Goal: Task Accomplishment & Management: Manage account settings

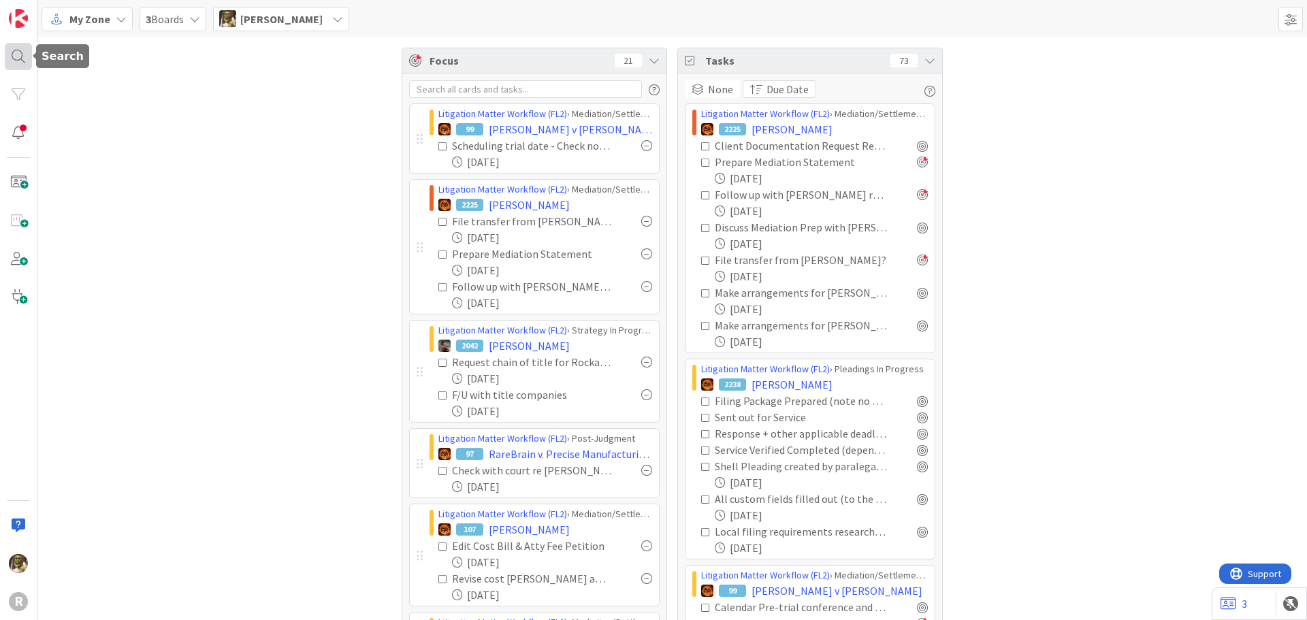
click at [25, 54] on div at bounding box center [18, 56] width 27 height 27
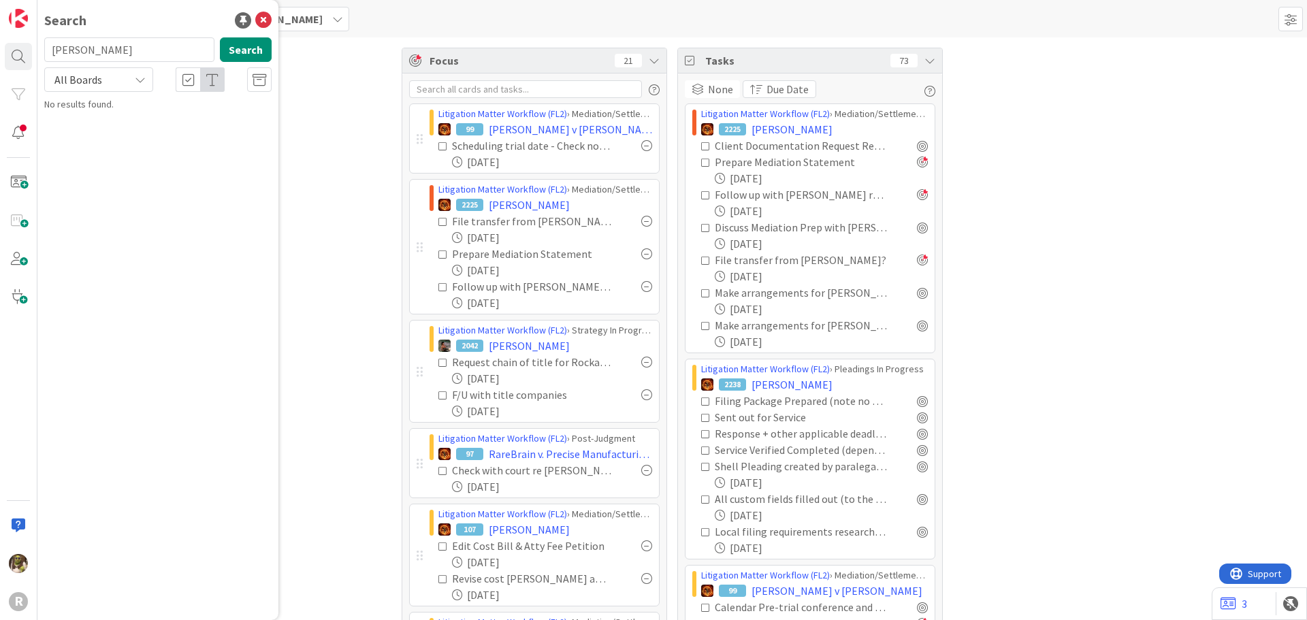
type input "dixson"
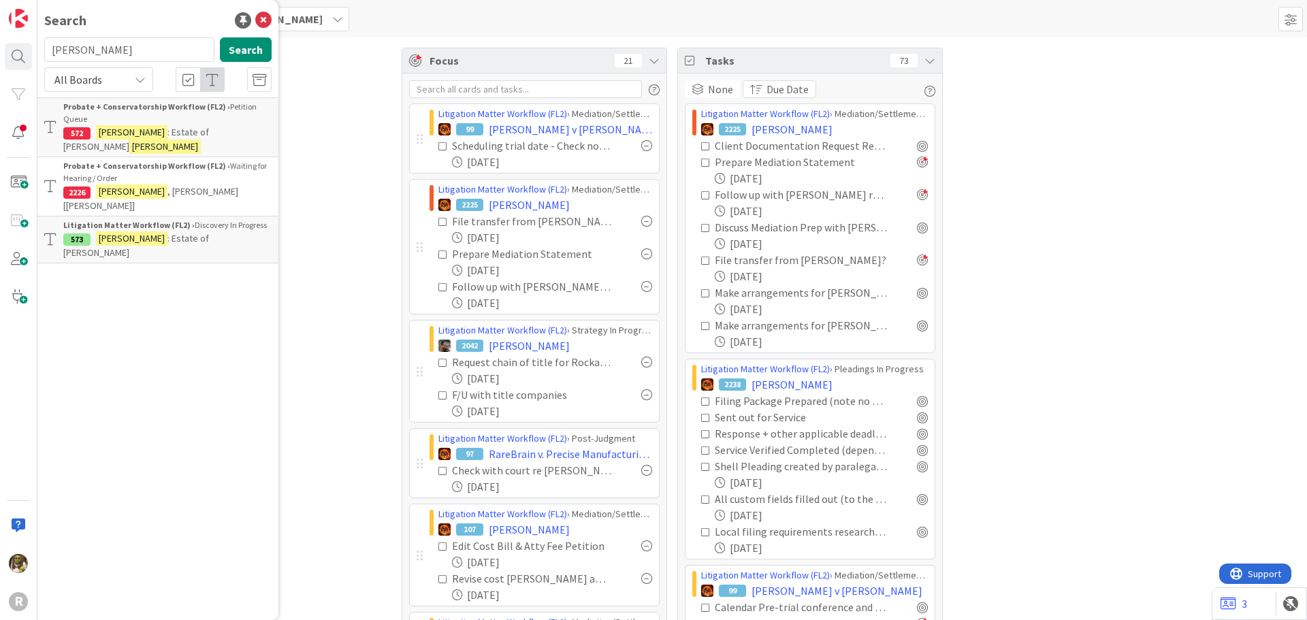
click at [169, 232] on span ": Estate of Pamela Dykman" at bounding box center [136, 245] width 146 height 27
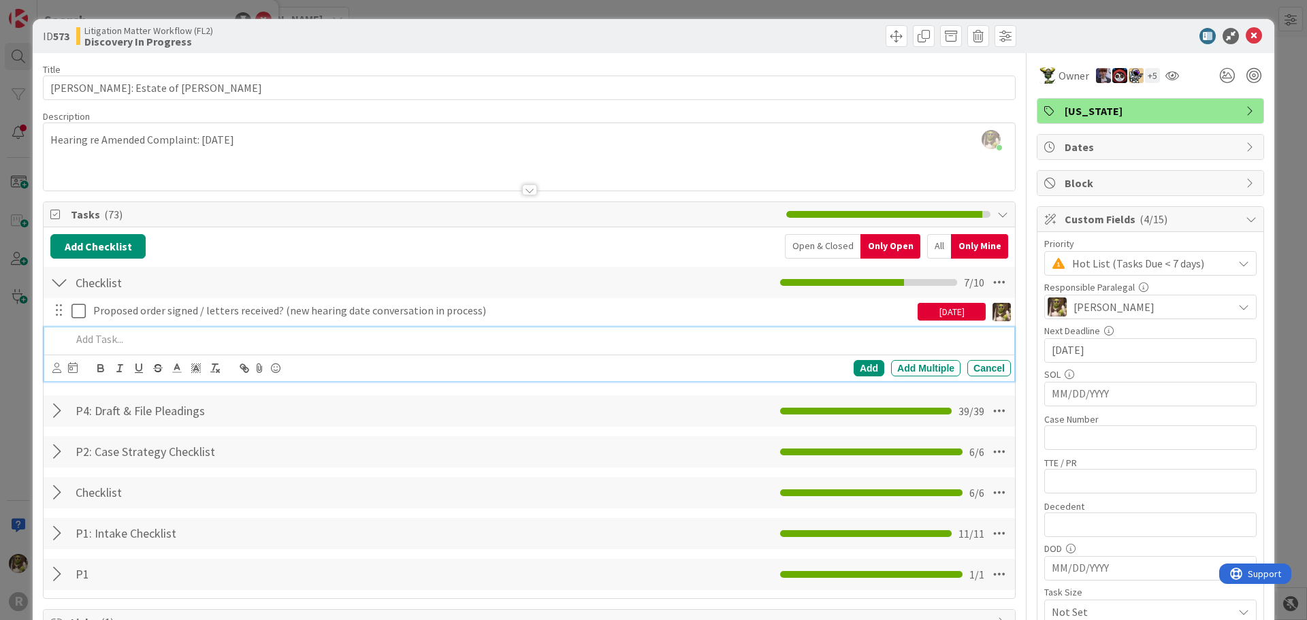
click at [200, 332] on p at bounding box center [538, 340] width 934 height 16
click at [57, 366] on icon at bounding box center [56, 368] width 9 height 10
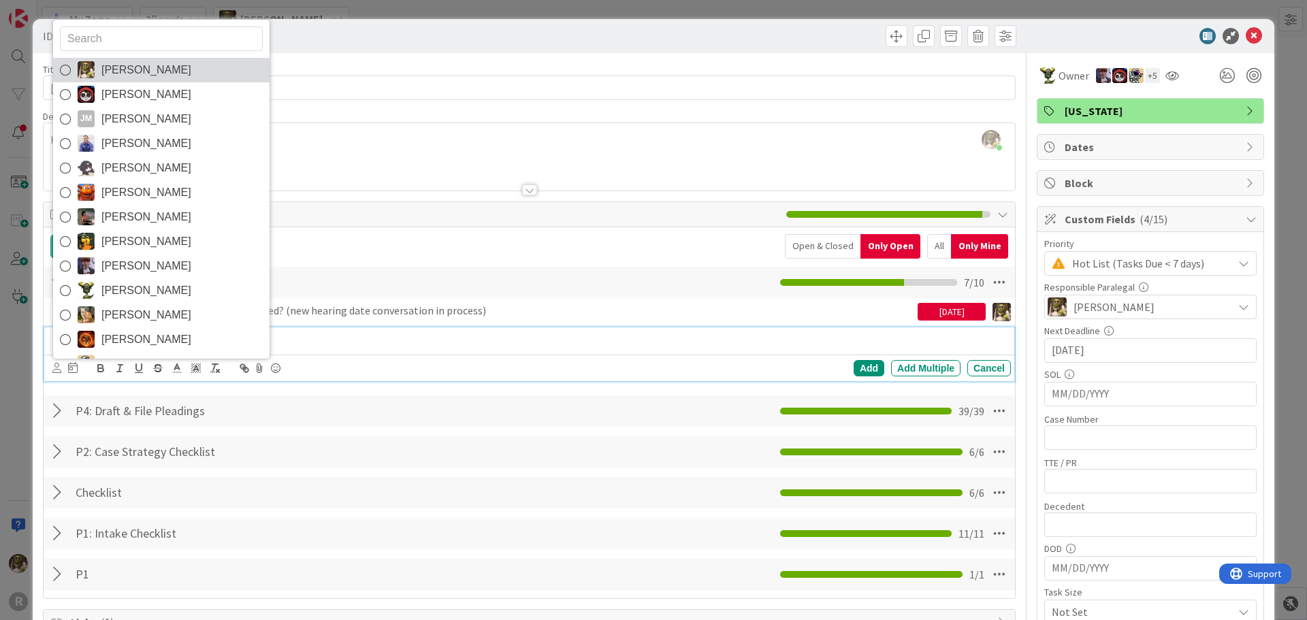
click at [96, 66] on link "[PERSON_NAME]" at bounding box center [161, 70] width 217 height 25
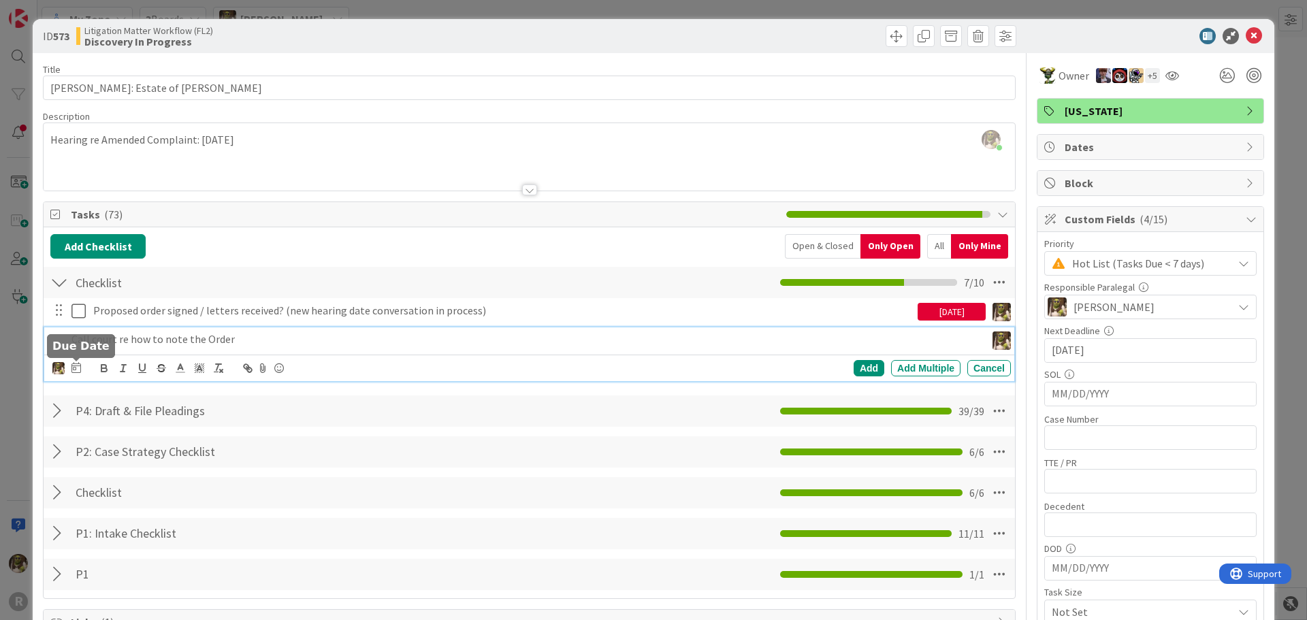
click at [79, 365] on icon at bounding box center [76, 367] width 10 height 11
click at [159, 535] on td "19" at bounding box center [153, 534] width 27 height 26
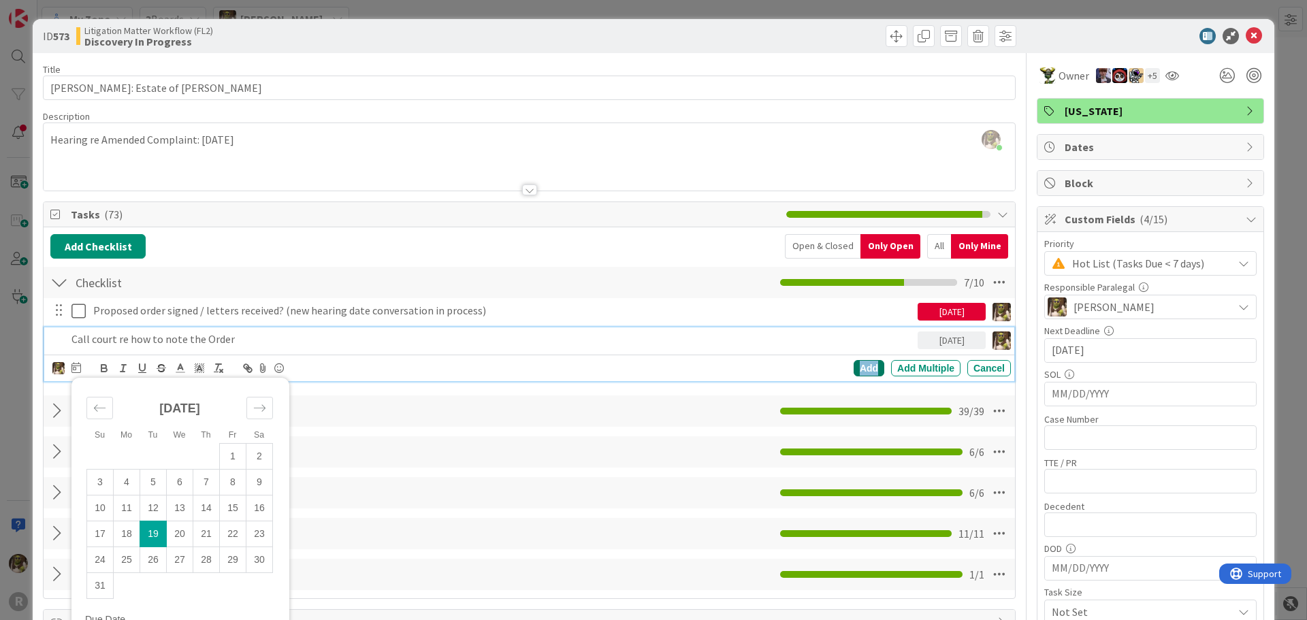
click at [855, 368] on div "Add" at bounding box center [869, 368] width 31 height 16
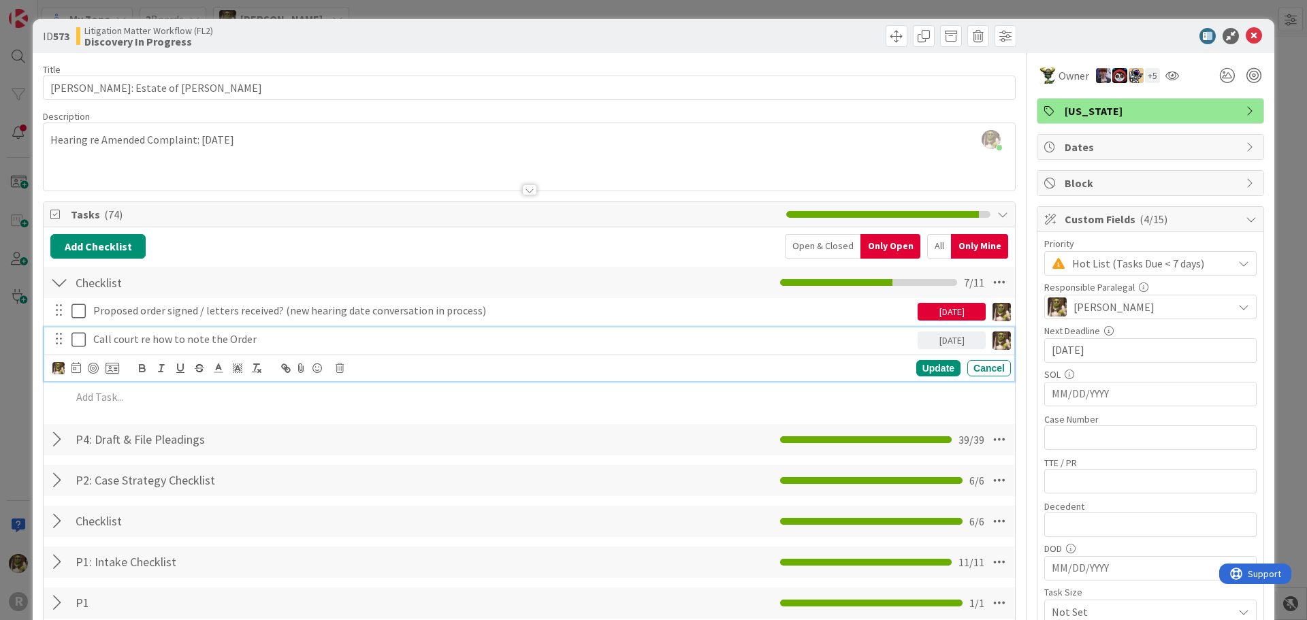
click at [171, 345] on p "Call court re how to note the Order" at bounding box center [502, 340] width 819 height 16
click at [97, 368] on div at bounding box center [93, 368] width 11 height 11
click at [1246, 42] on icon at bounding box center [1254, 36] width 16 height 16
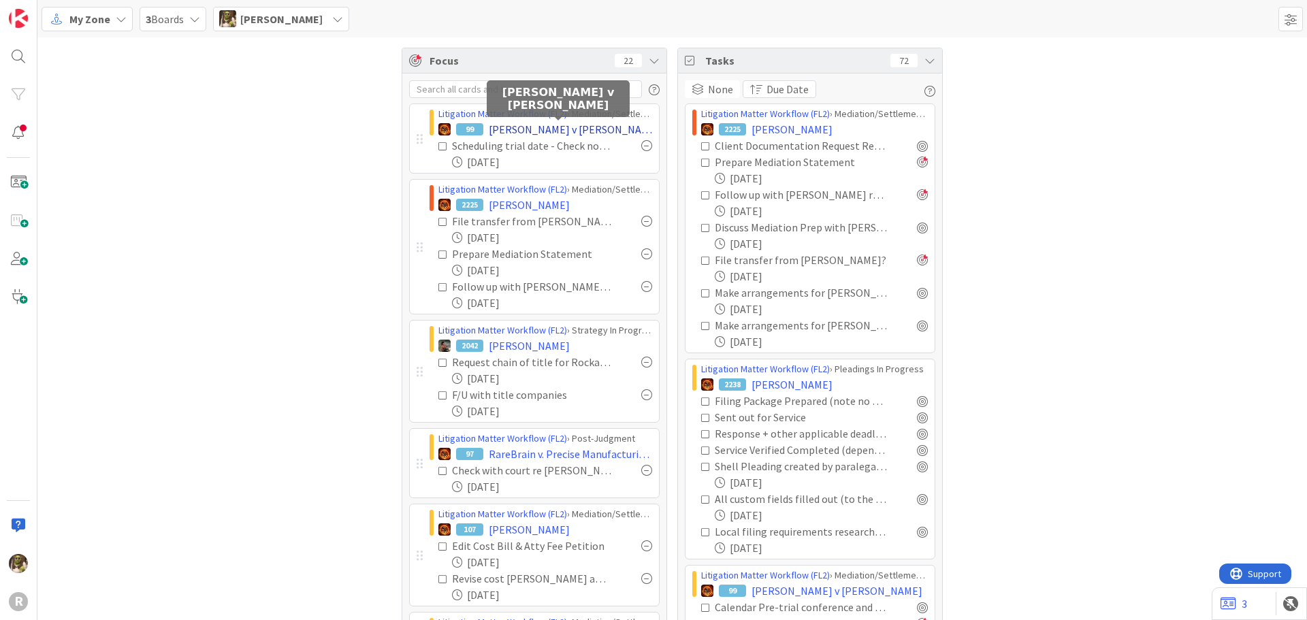
click at [579, 131] on span "[PERSON_NAME] v [PERSON_NAME]" at bounding box center [570, 129] width 163 height 16
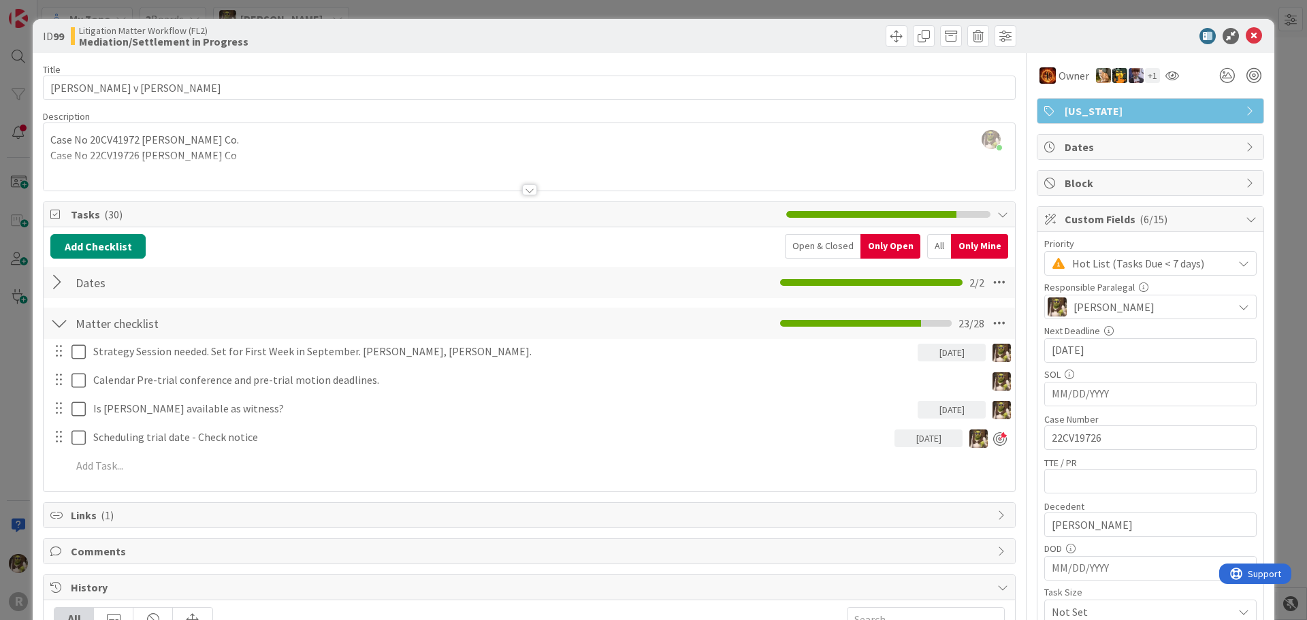
click at [522, 188] on div at bounding box center [529, 190] width 15 height 11
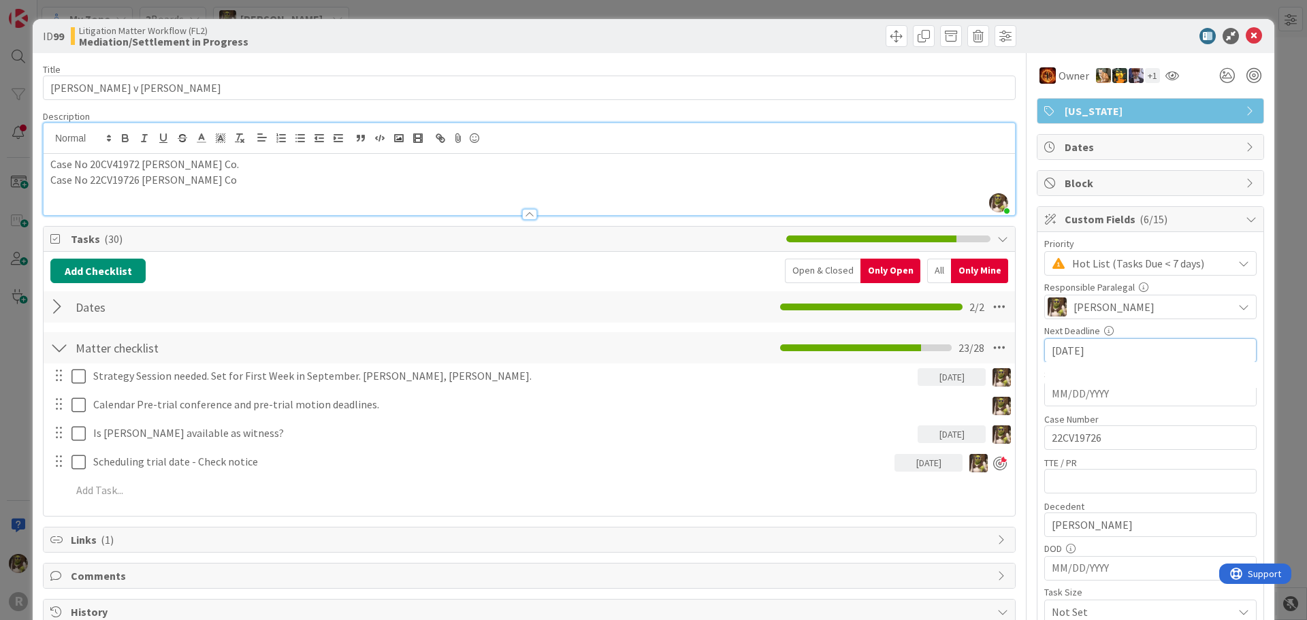
click at [1103, 351] on input "06/04/2025" at bounding box center [1150, 350] width 197 height 23
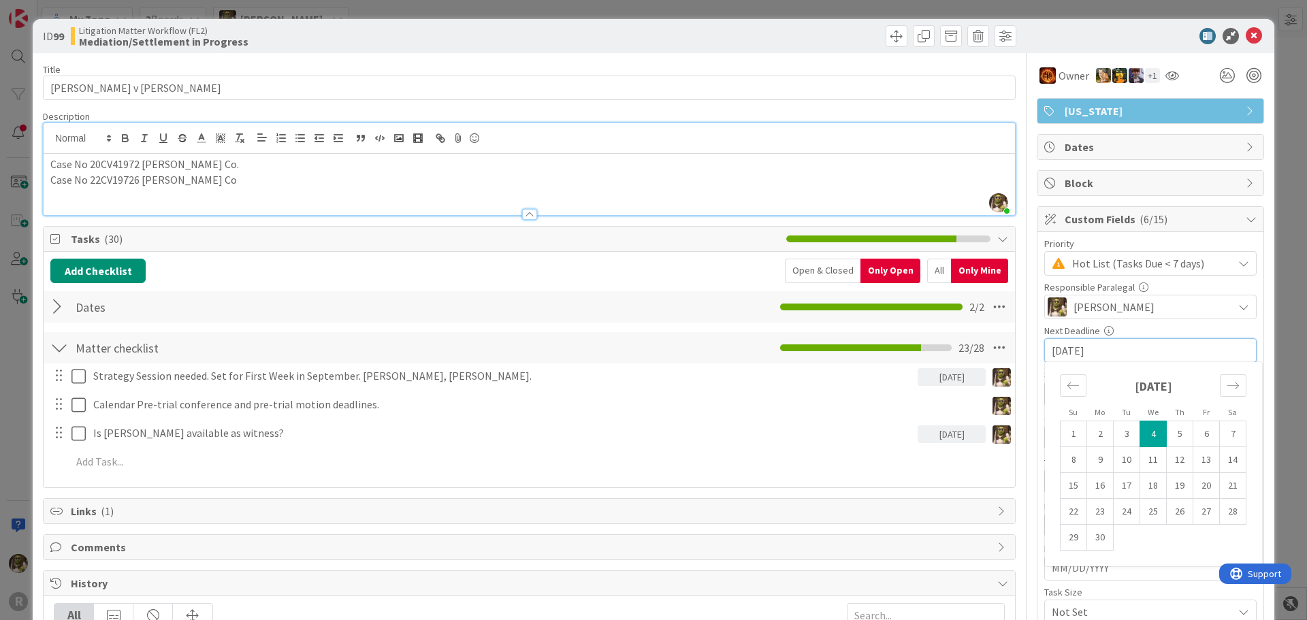
click at [87, 202] on div at bounding box center [530, 208] width 972 height 14
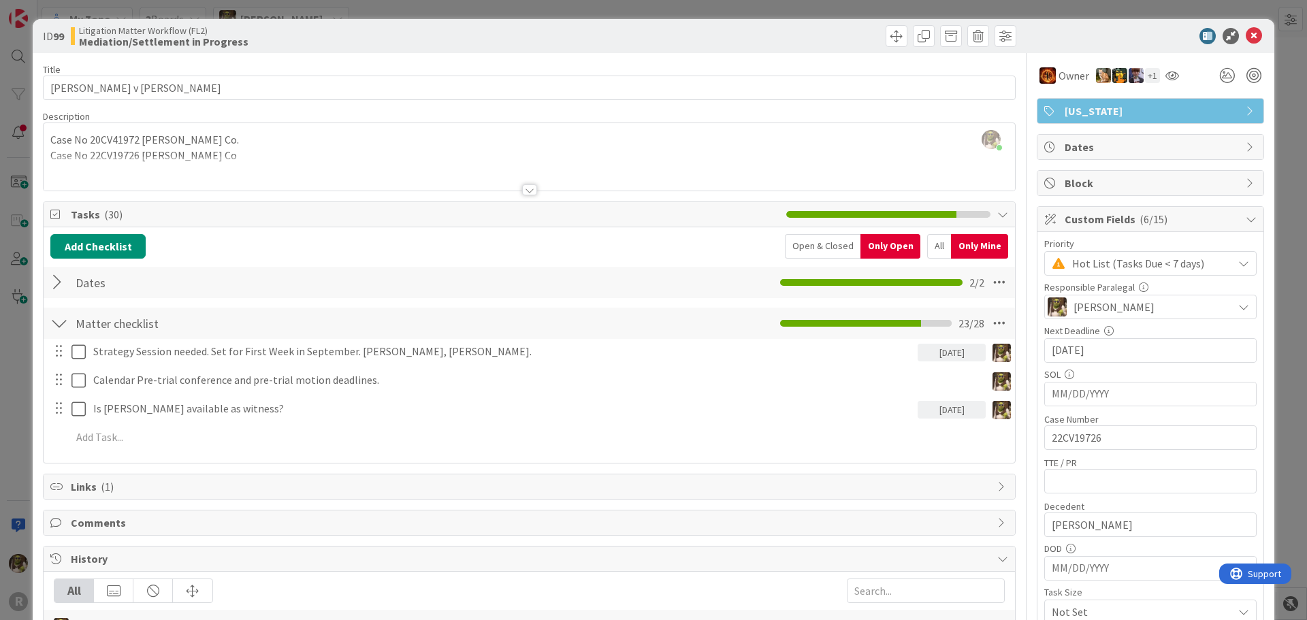
click at [108, 178] on div at bounding box center [530, 173] width 972 height 35
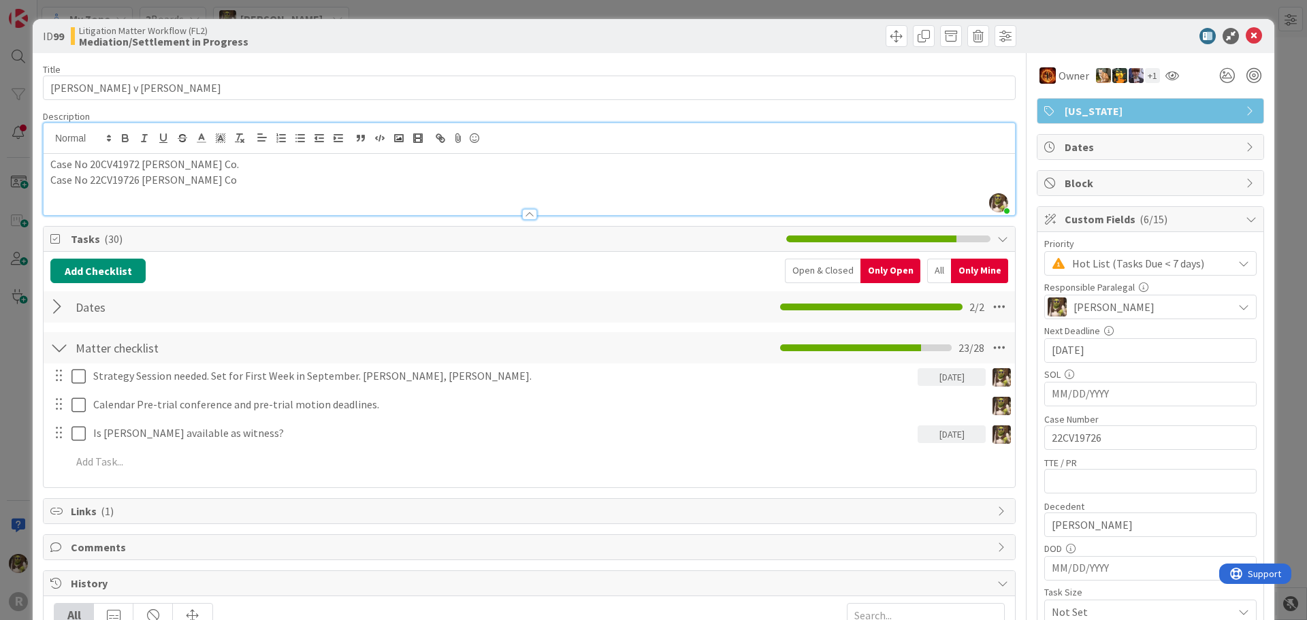
click at [97, 199] on div "Case No 20CV41972 Marion Co. Case No 22CV19726 Marion Co" at bounding box center [530, 184] width 972 height 61
click at [196, 178] on p "Case No 22CV19726 Marion Co" at bounding box center [529, 180] width 958 height 16
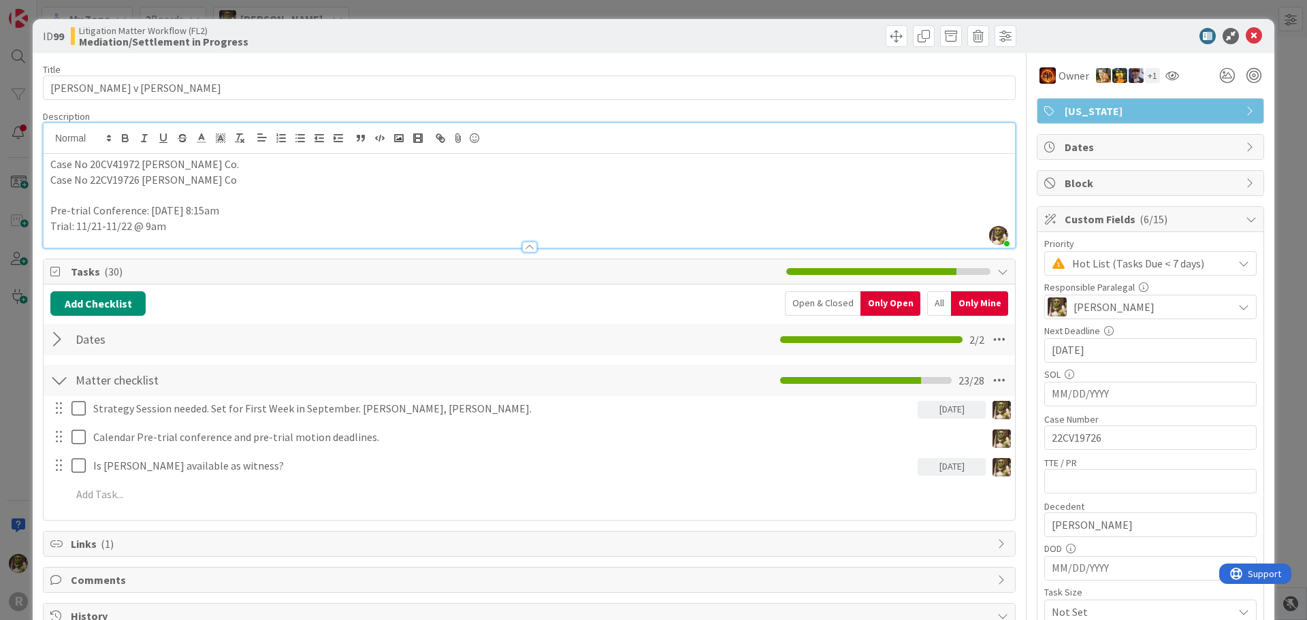
click at [1094, 356] on input "06/04/2025" at bounding box center [1150, 350] width 197 height 23
type input "0"
click at [1227, 387] on icon "Move forward to switch to the next month." at bounding box center [1233, 385] width 13 height 13
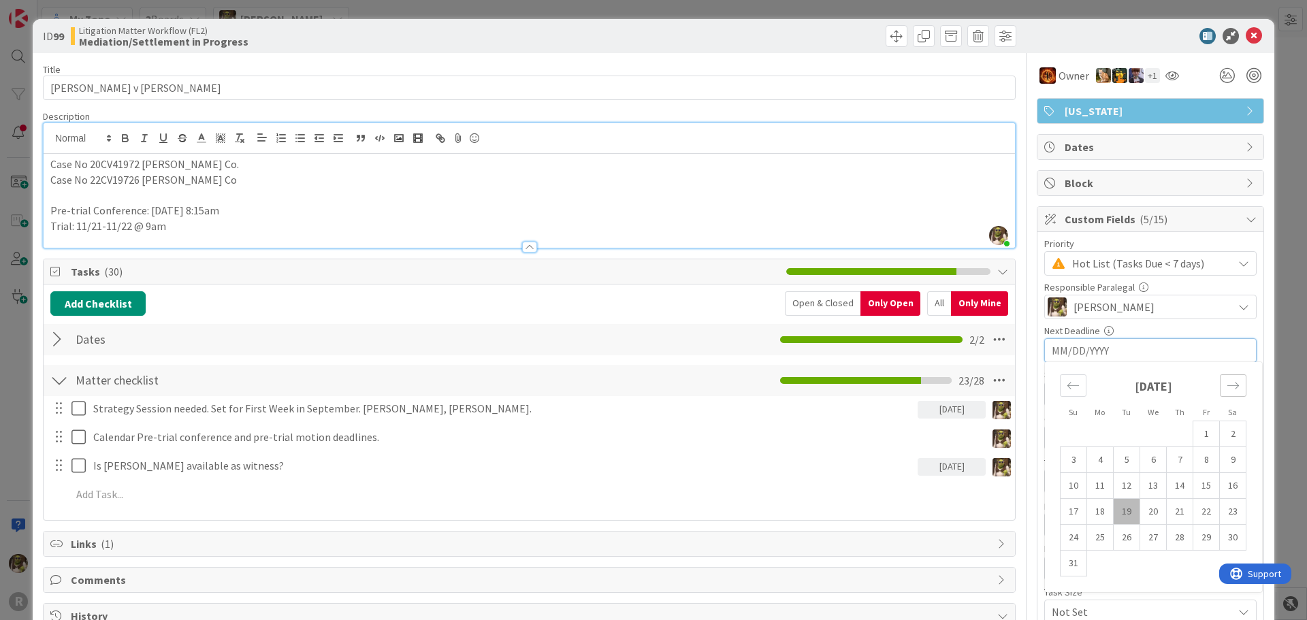
click at [1227, 387] on icon "Move forward to switch to the next month." at bounding box center [1233, 385] width 13 height 13
click at [1175, 492] on td "16" at bounding box center [1180, 486] width 27 height 26
type input "10/16/2025"
click at [59, 338] on div at bounding box center [59, 339] width 18 height 25
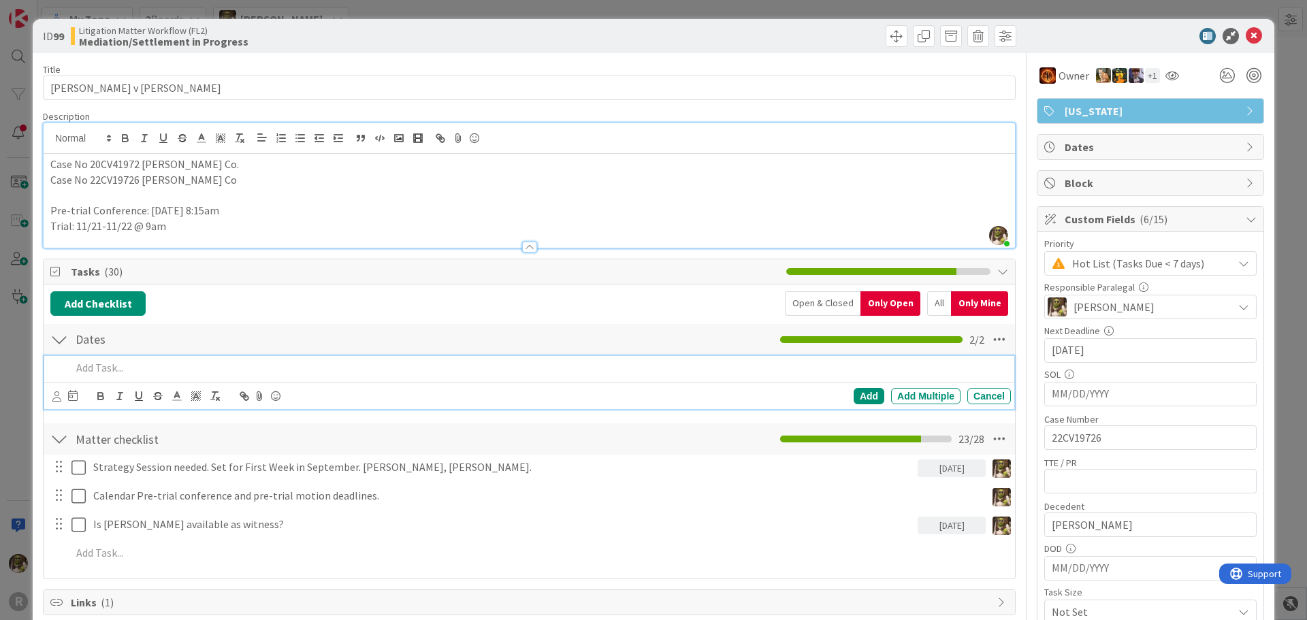
click at [116, 372] on p at bounding box center [538, 368] width 934 height 16
drag, startPoint x: 227, startPoint y: 208, endPoint x: 18, endPoint y: 209, distance: 209.7
click at [18, 209] on div "ID 99 Litigation Matter Workflow (FL2) Mediation/Settlement in Progress Title 3…" at bounding box center [653, 310] width 1307 height 620
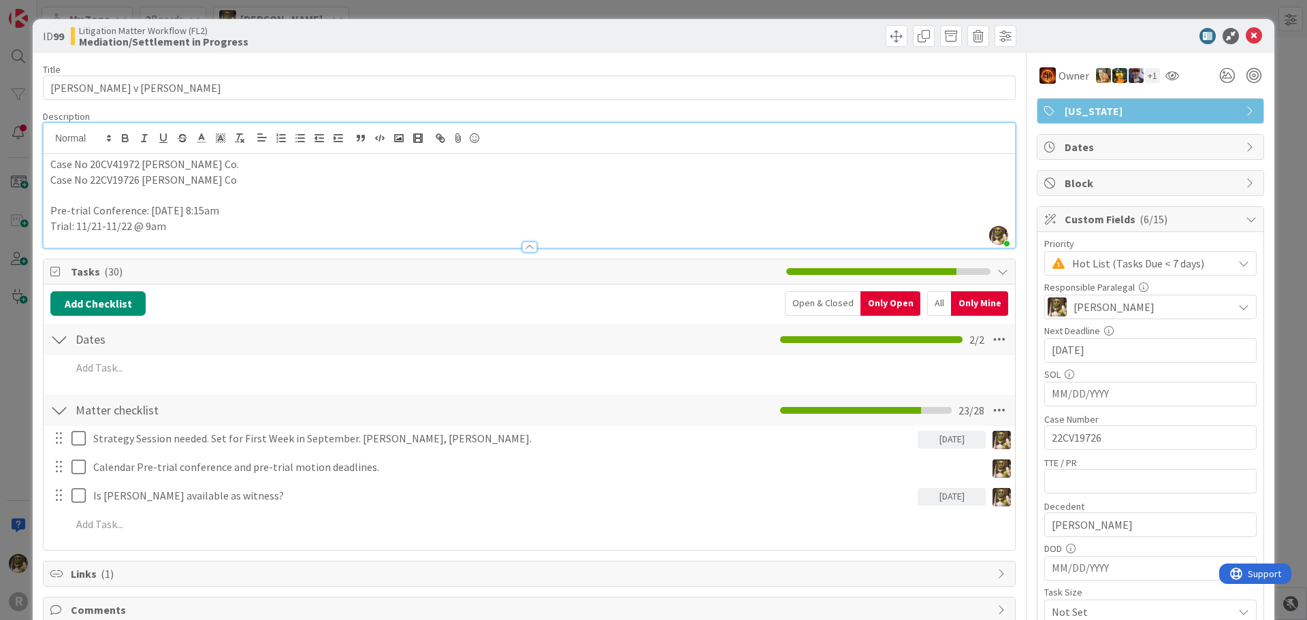
copy p "Pre-trial Conference: 10/16 @ 8:15am"
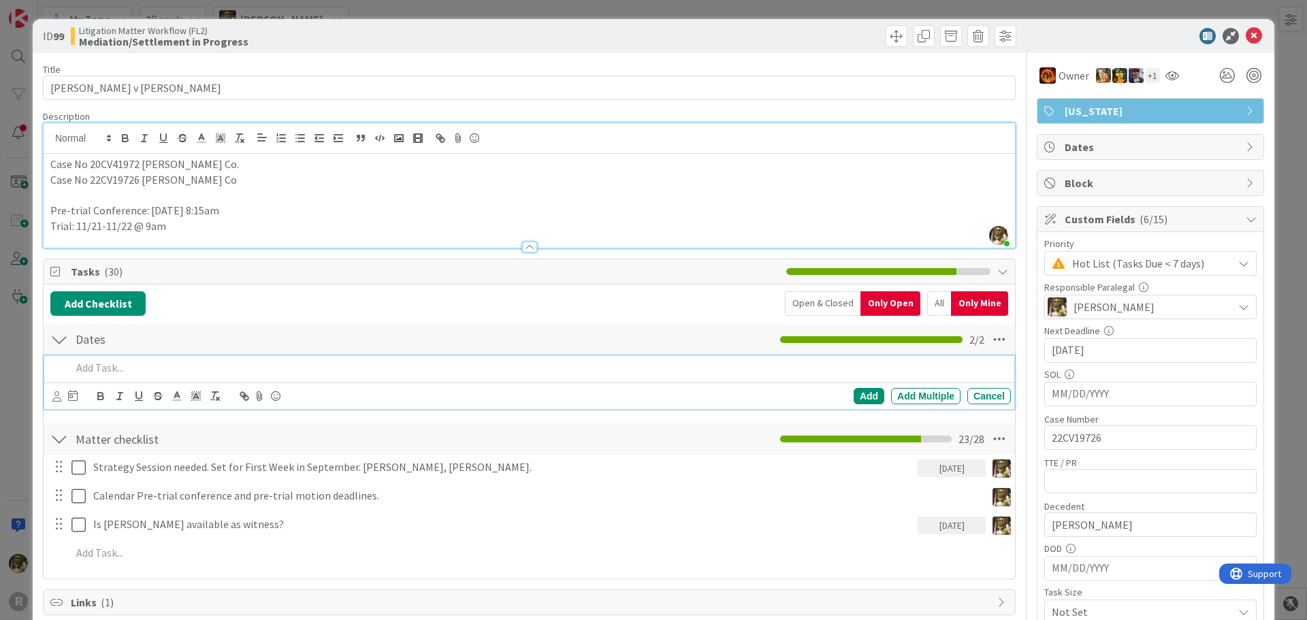
click at [104, 367] on p at bounding box center [538, 368] width 934 height 16
click at [57, 398] on icon at bounding box center [56, 396] width 9 height 10
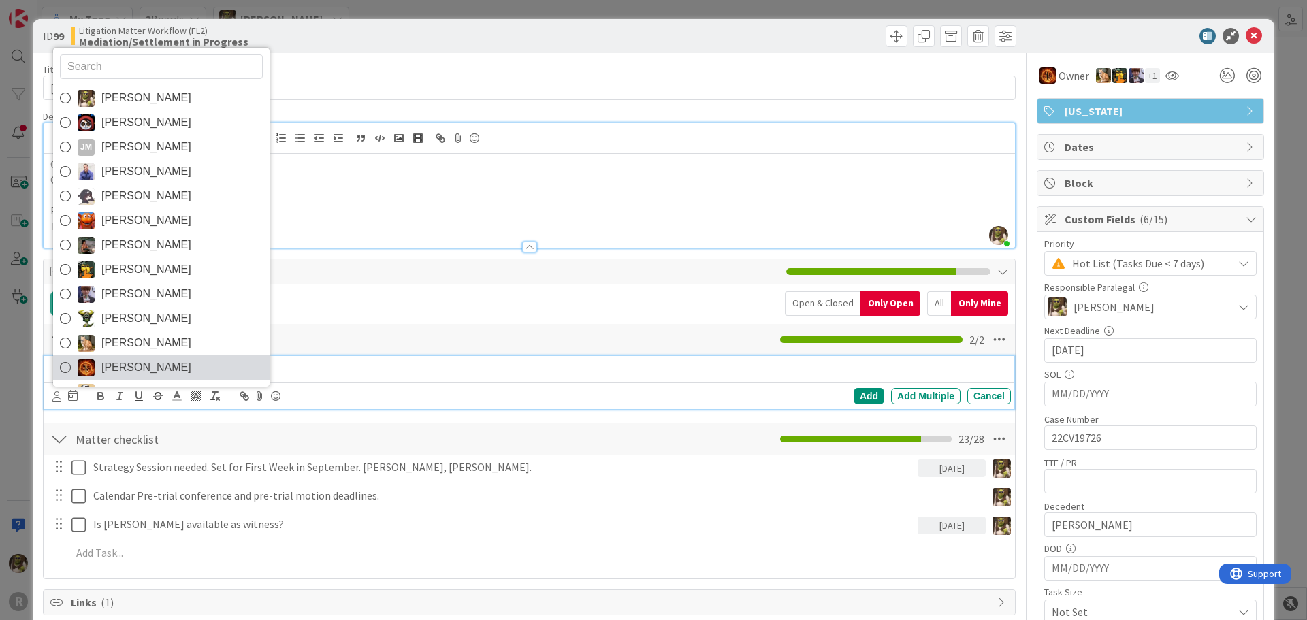
click at [117, 357] on span "[PERSON_NAME]" at bounding box center [146, 367] width 90 height 20
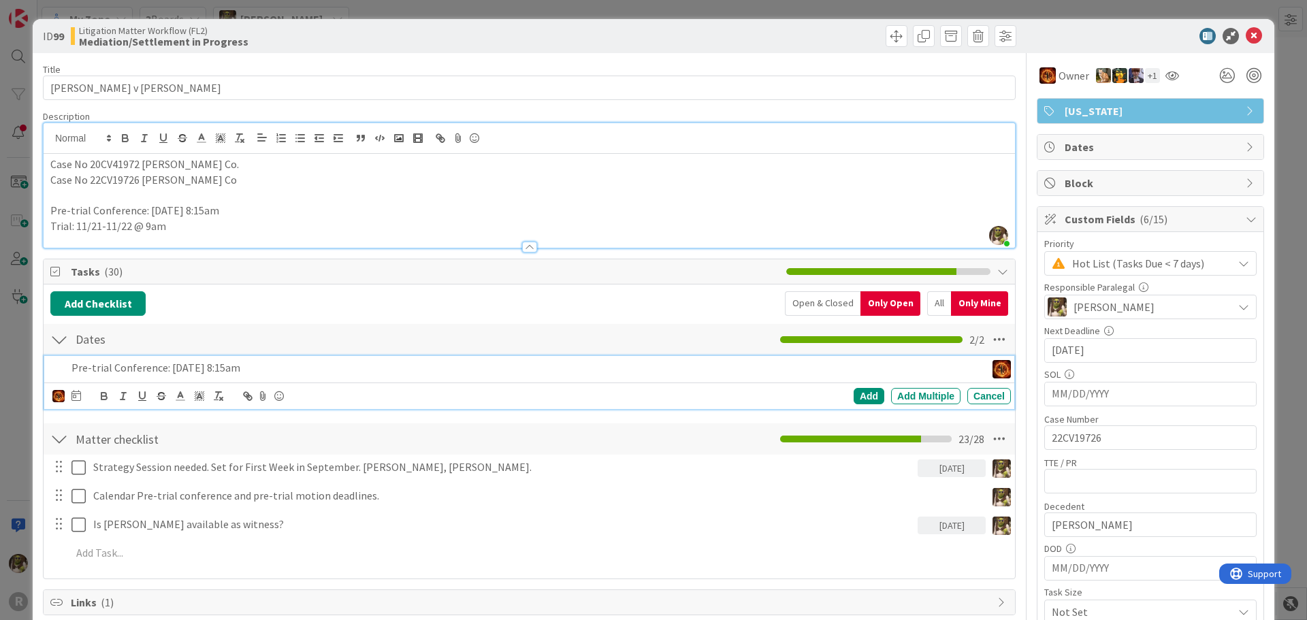
click at [81, 400] on div "Devine Gines Jasmin Sanchez JM Jeff Myers John Grant Kelly Nguyen Kiara Adams M…" at bounding box center [531, 396] width 959 height 19
click at [76, 395] on icon at bounding box center [76, 395] width 10 height 11
click at [261, 433] on icon "Move forward to switch to the next month." at bounding box center [259, 436] width 13 height 13
click at [202, 535] on td "16" at bounding box center [206, 537] width 27 height 26
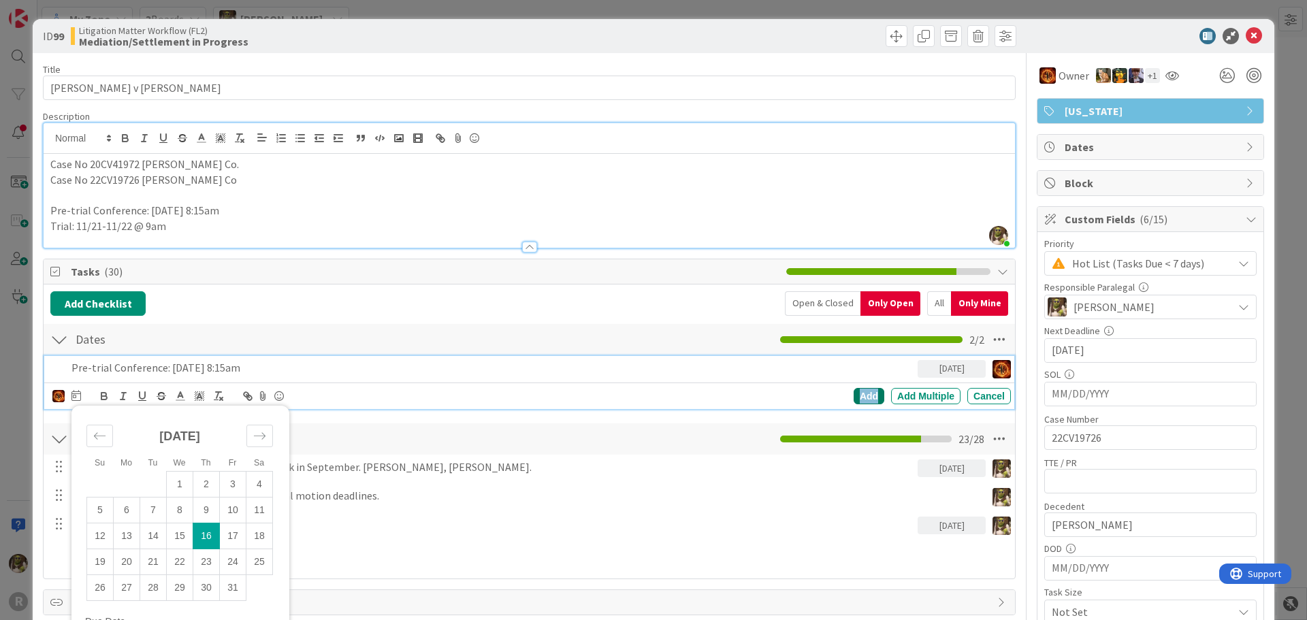
click at [857, 394] on div "Add" at bounding box center [869, 396] width 31 height 16
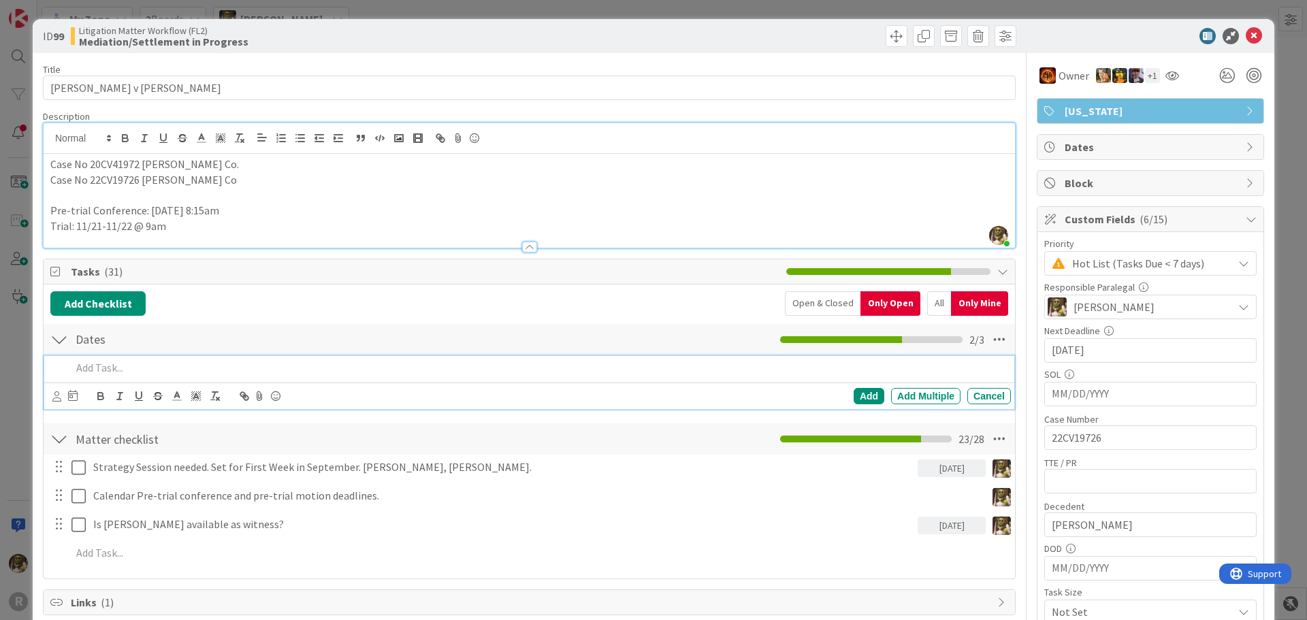
click at [146, 366] on p at bounding box center [538, 368] width 934 height 16
drag, startPoint x: 163, startPoint y: 221, endPoint x: 37, endPoint y: 233, distance: 126.6
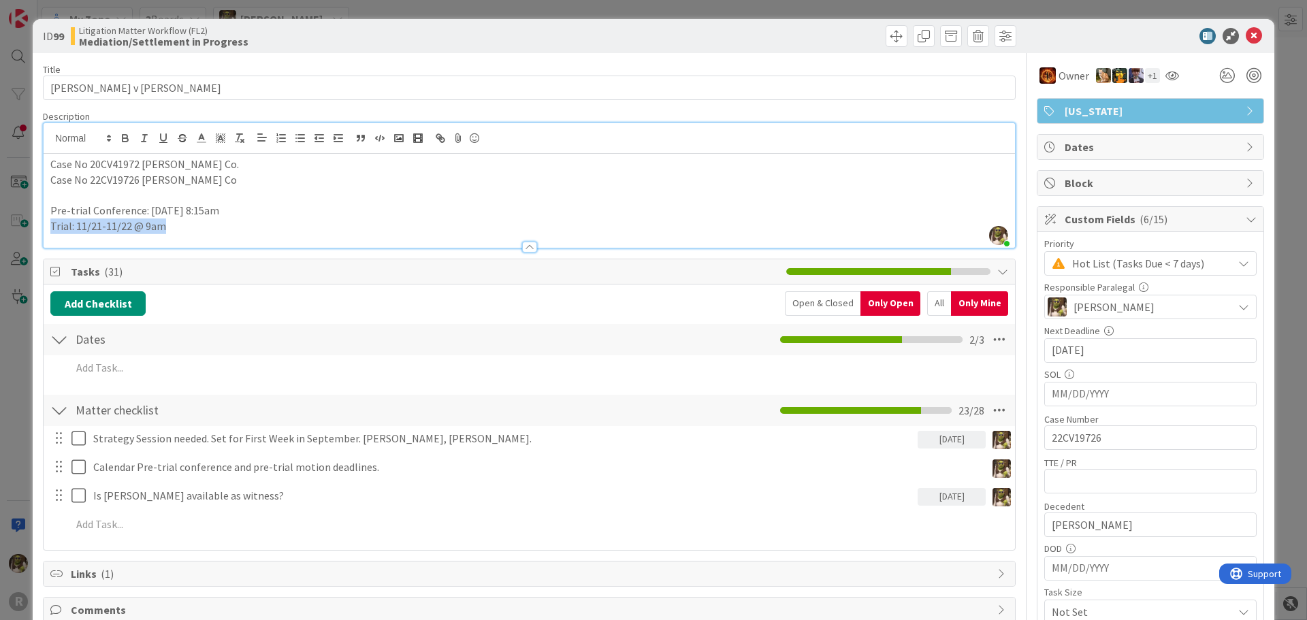
copy p "Trial: 11/21-11/22 @ 9am"
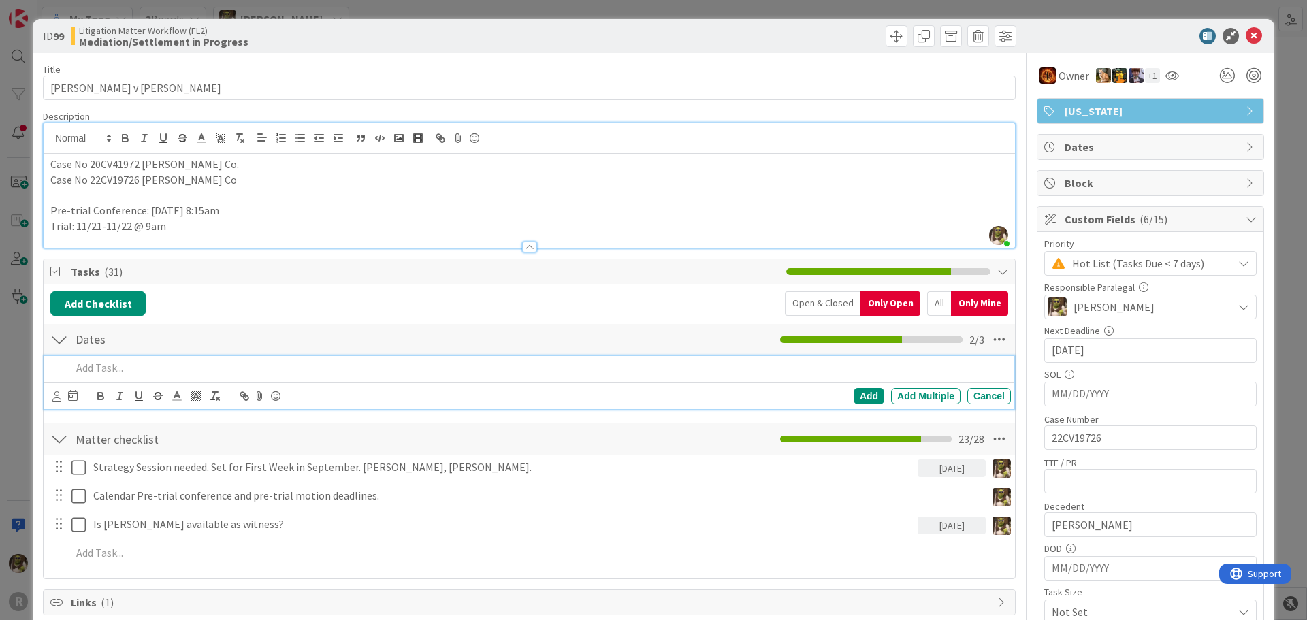
click at [153, 370] on p at bounding box center [538, 368] width 934 height 16
click at [54, 396] on icon at bounding box center [56, 396] width 9 height 10
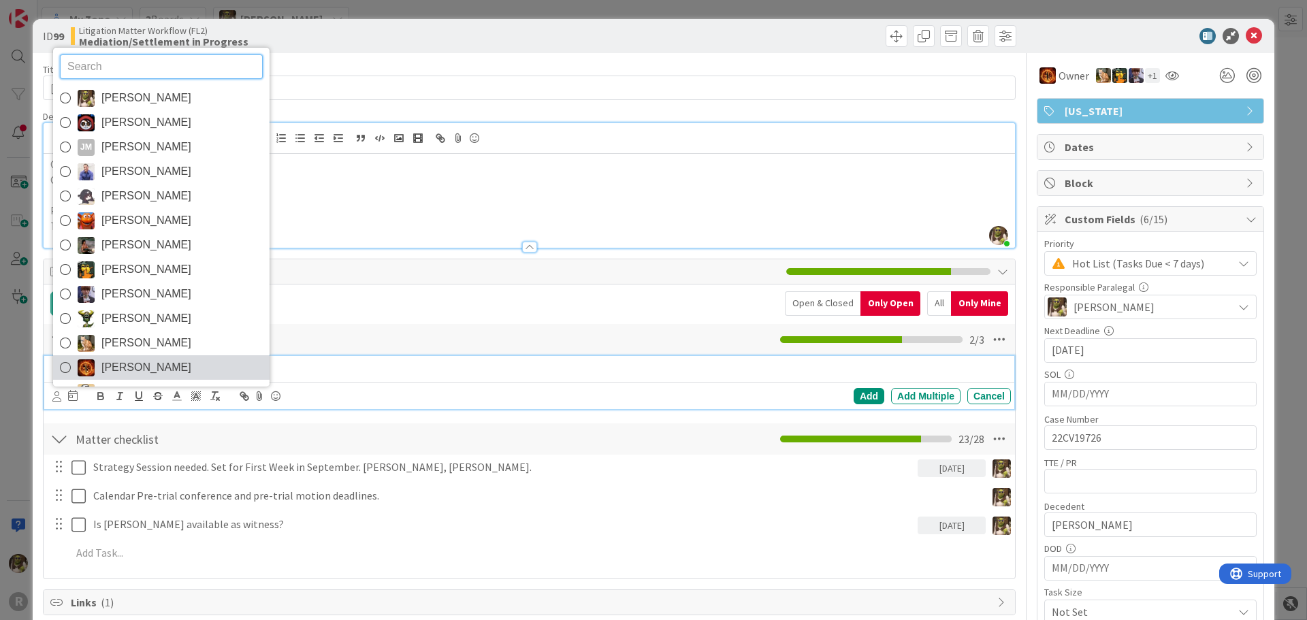
click at [111, 369] on span "[PERSON_NAME]" at bounding box center [146, 367] width 90 height 20
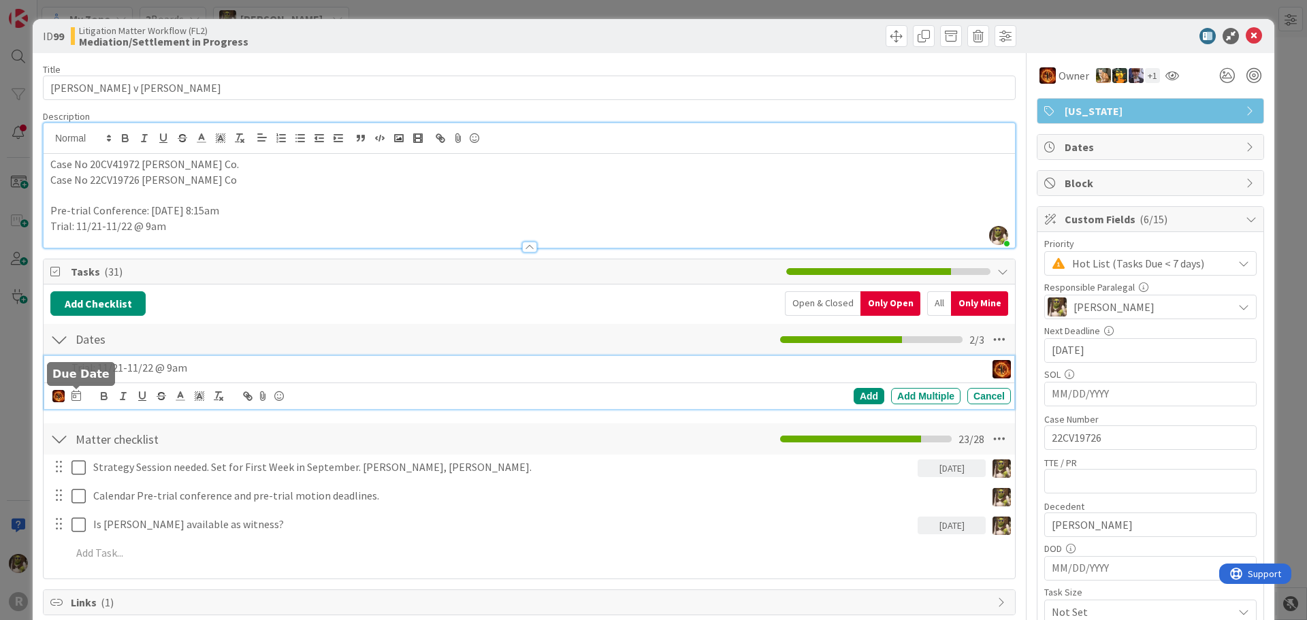
click at [78, 399] on icon at bounding box center [76, 395] width 10 height 11
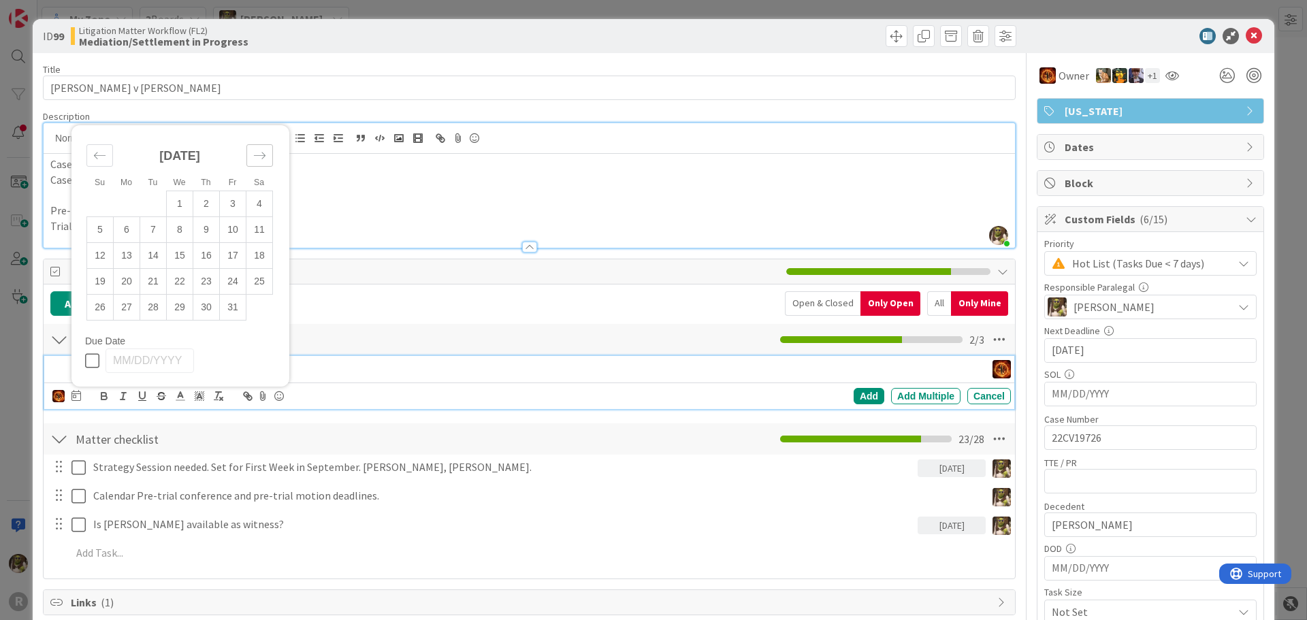
click at [262, 151] on icon "Move forward to switch to the next month." at bounding box center [259, 155] width 13 height 13
click at [206, 258] on td "20" at bounding box center [206, 256] width 27 height 26
click at [349, 321] on div "Add Checklist Open & Closed Only Open All Only Mine Dates Checklist Name 6 / 64…" at bounding box center [529, 431] width 958 height 281
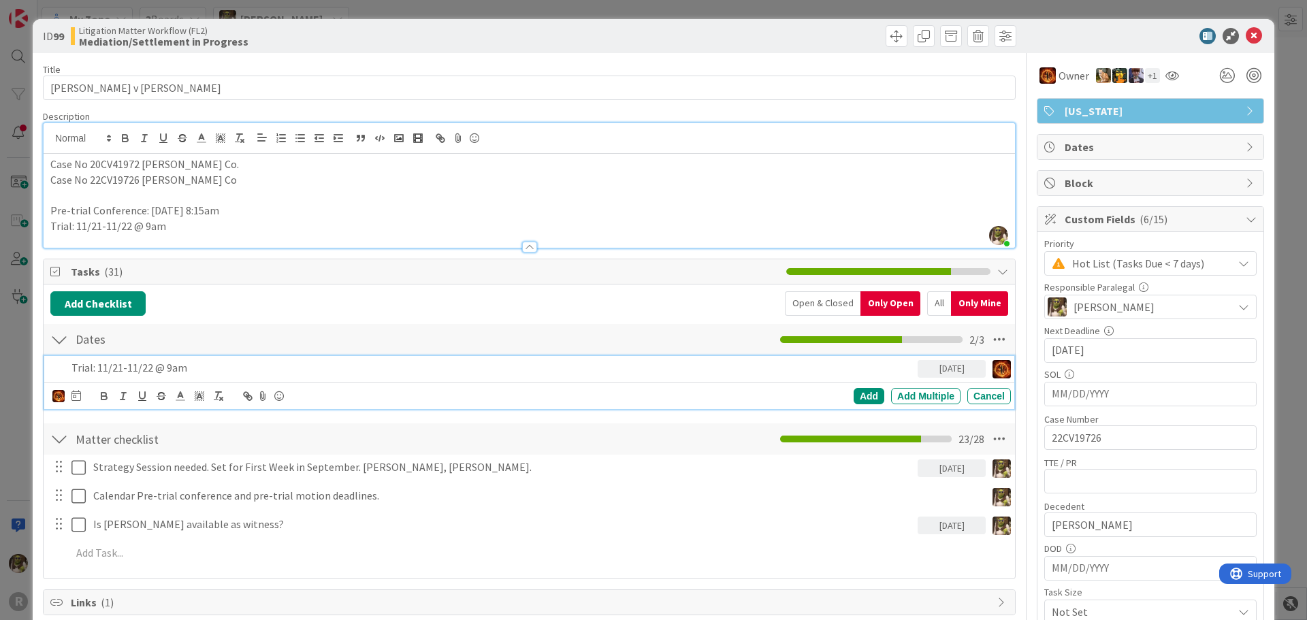
click at [218, 371] on p "Trial: 11/21-11/22 @ 9am" at bounding box center [491, 368] width 841 height 16
click at [854, 394] on div "Add" at bounding box center [869, 396] width 31 height 16
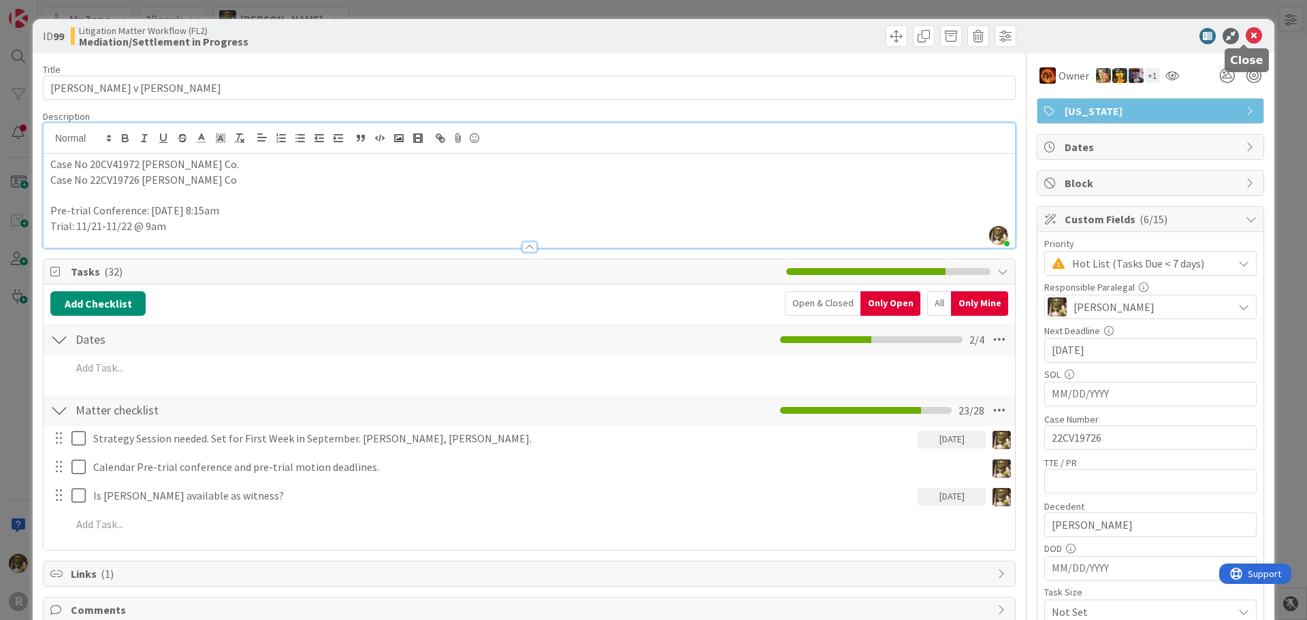
click at [1251, 35] on icon at bounding box center [1254, 36] width 16 height 16
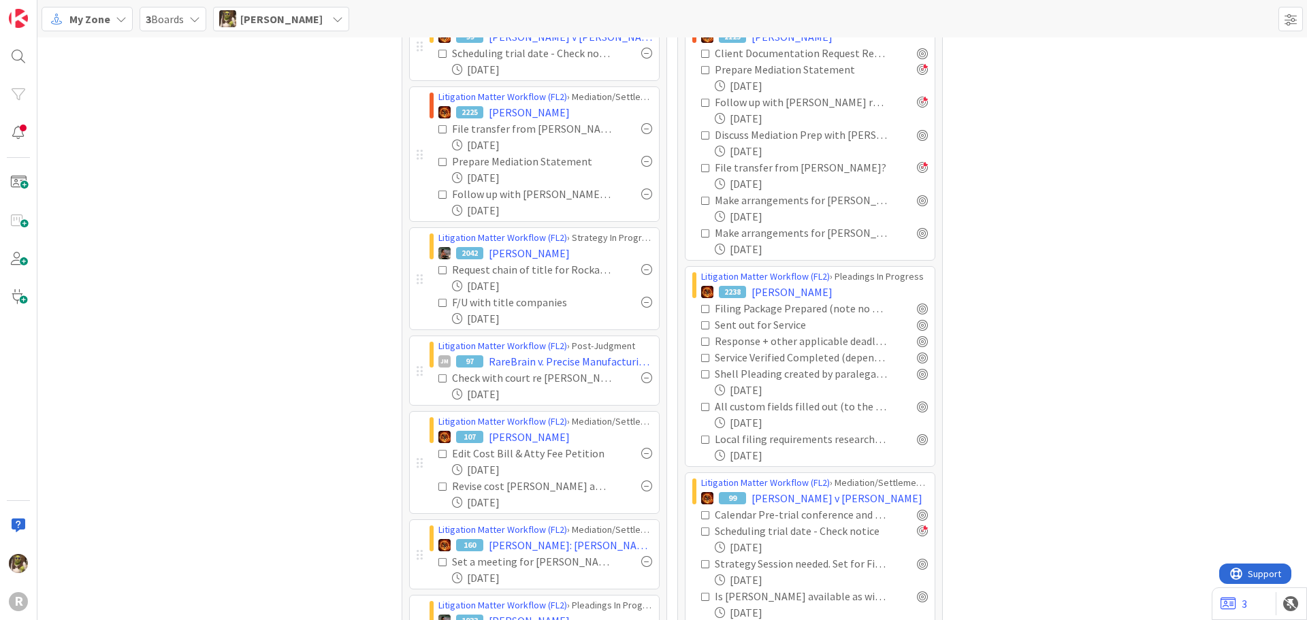
scroll to position [136, 0]
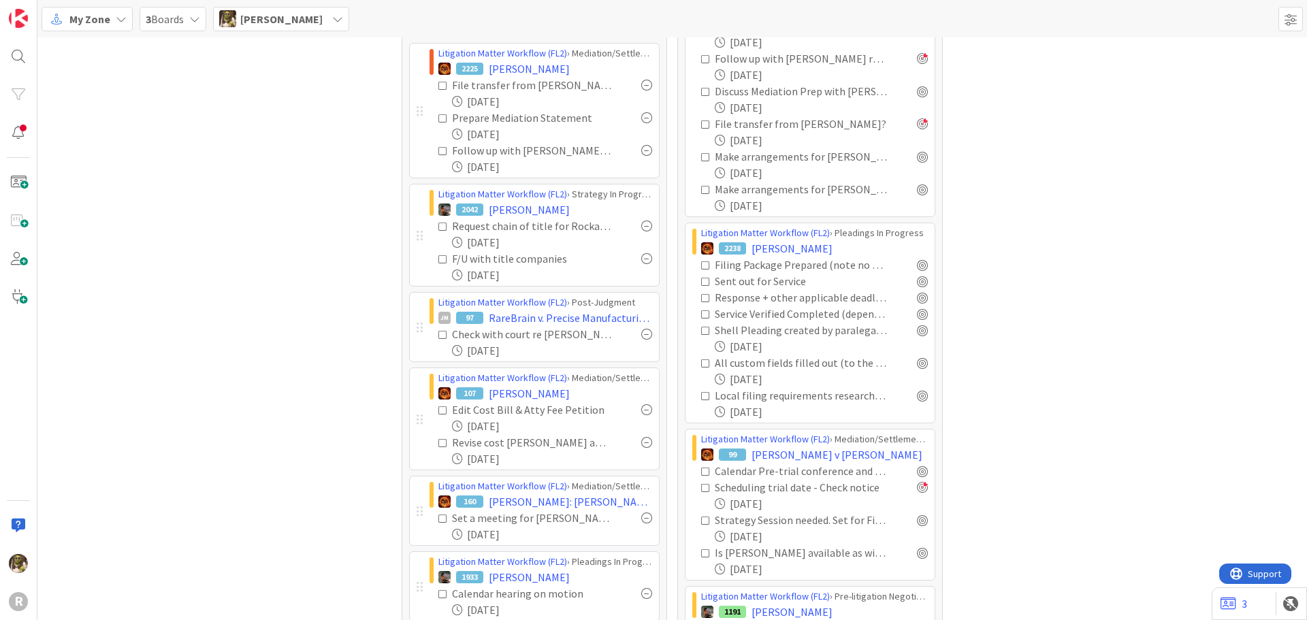
click at [438, 227] on icon at bounding box center [443, 227] width 10 height 10
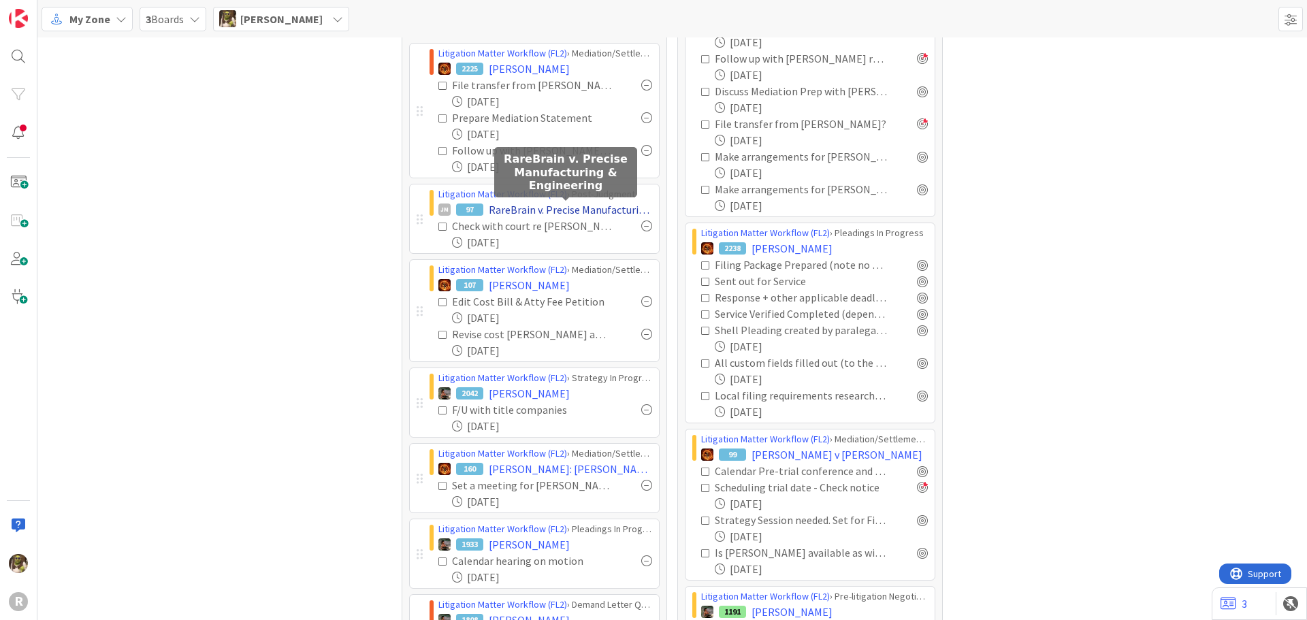
click at [567, 205] on span "RareBrain v. Precise Manufacturing & Engineering" at bounding box center [570, 210] width 163 height 16
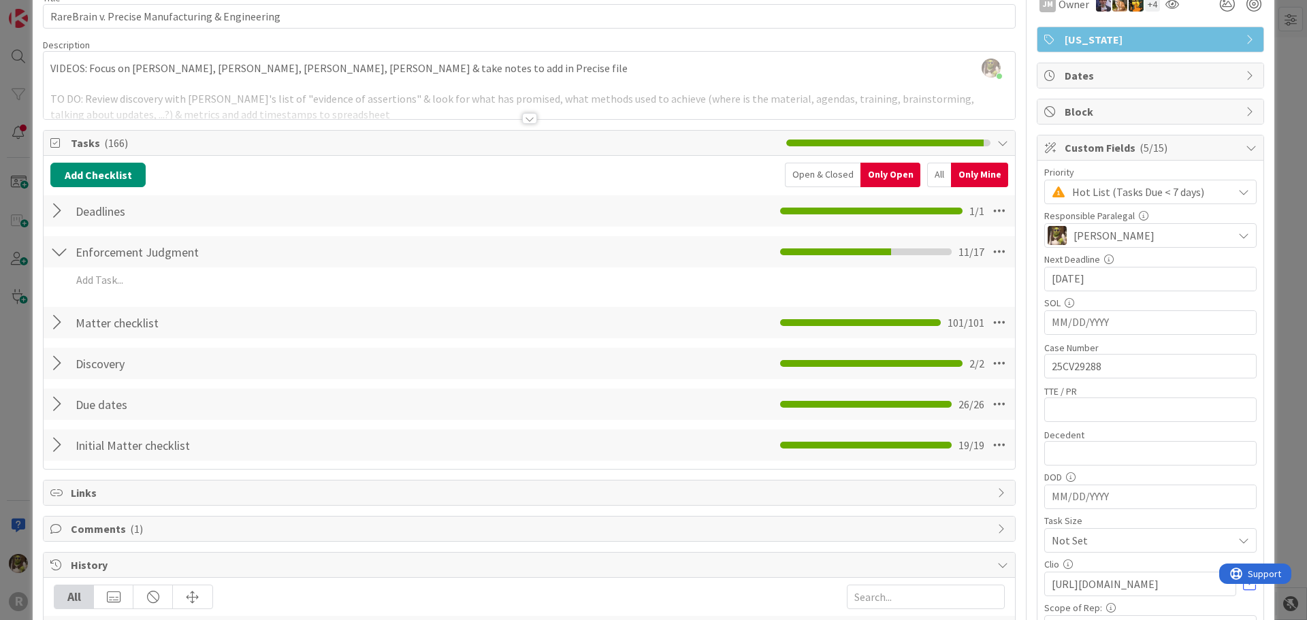
scroll to position [68, 0]
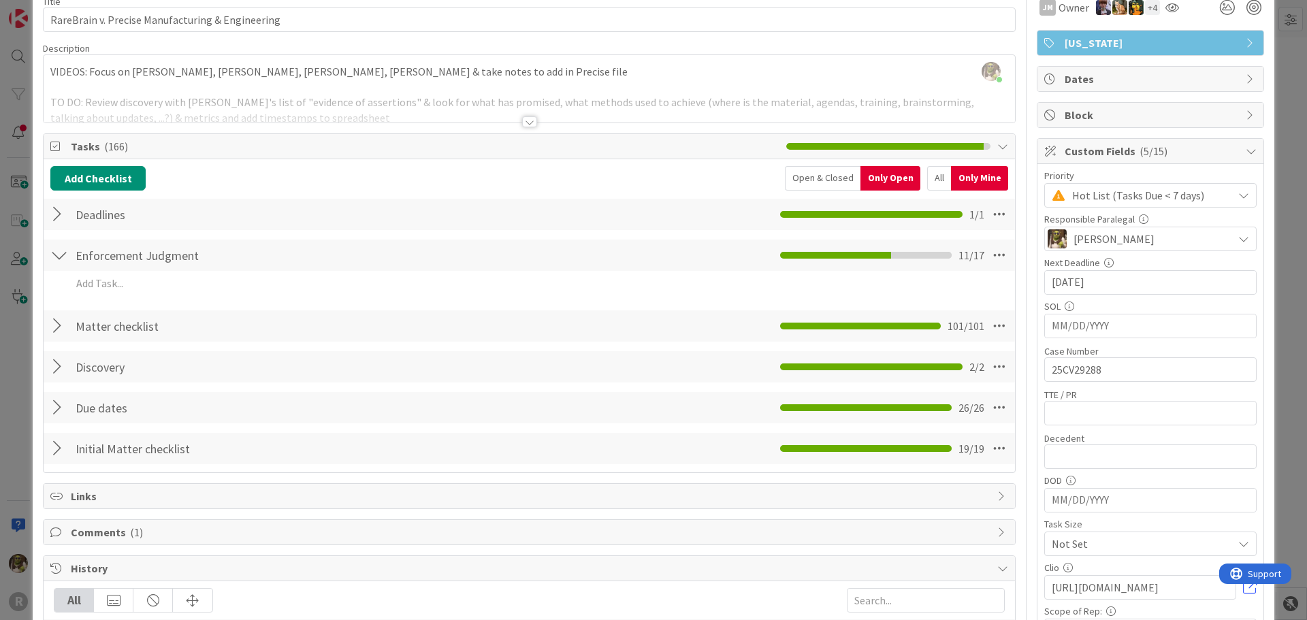
click at [69, 215] on div "Deadlines Checklist Name 9 / 64 Deadlines 1 / 1" at bounding box center [530, 214] width 972 height 31
click at [57, 249] on div at bounding box center [59, 255] width 18 height 25
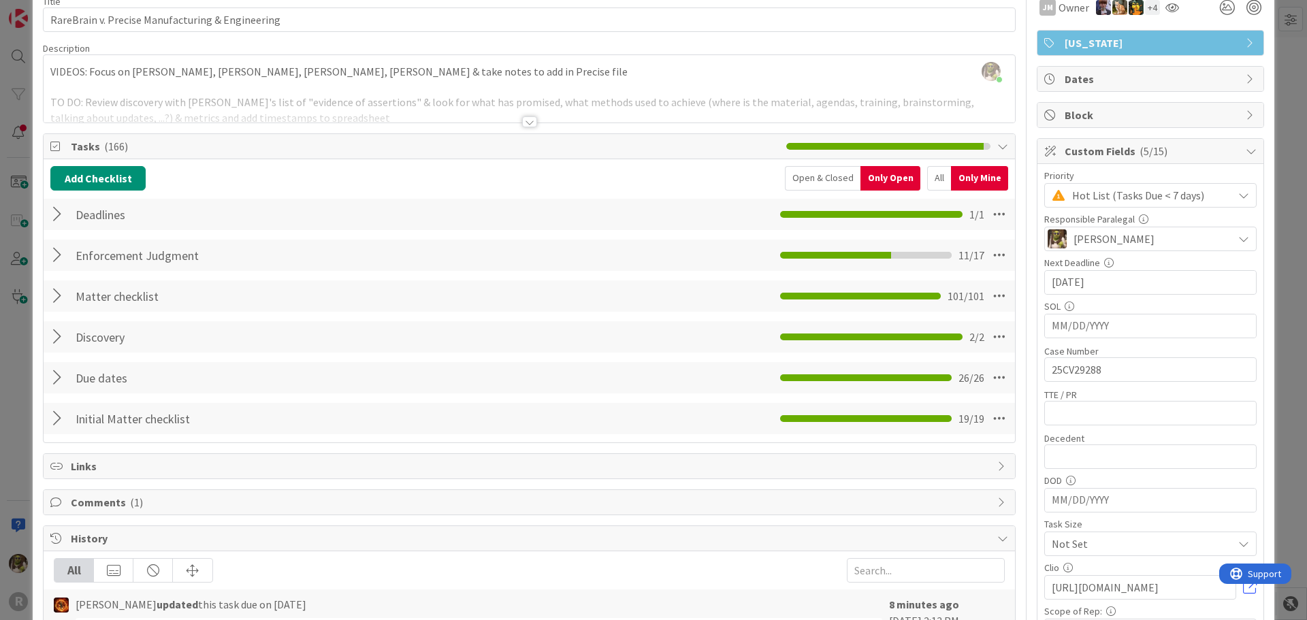
click at [56, 214] on div at bounding box center [59, 214] width 18 height 25
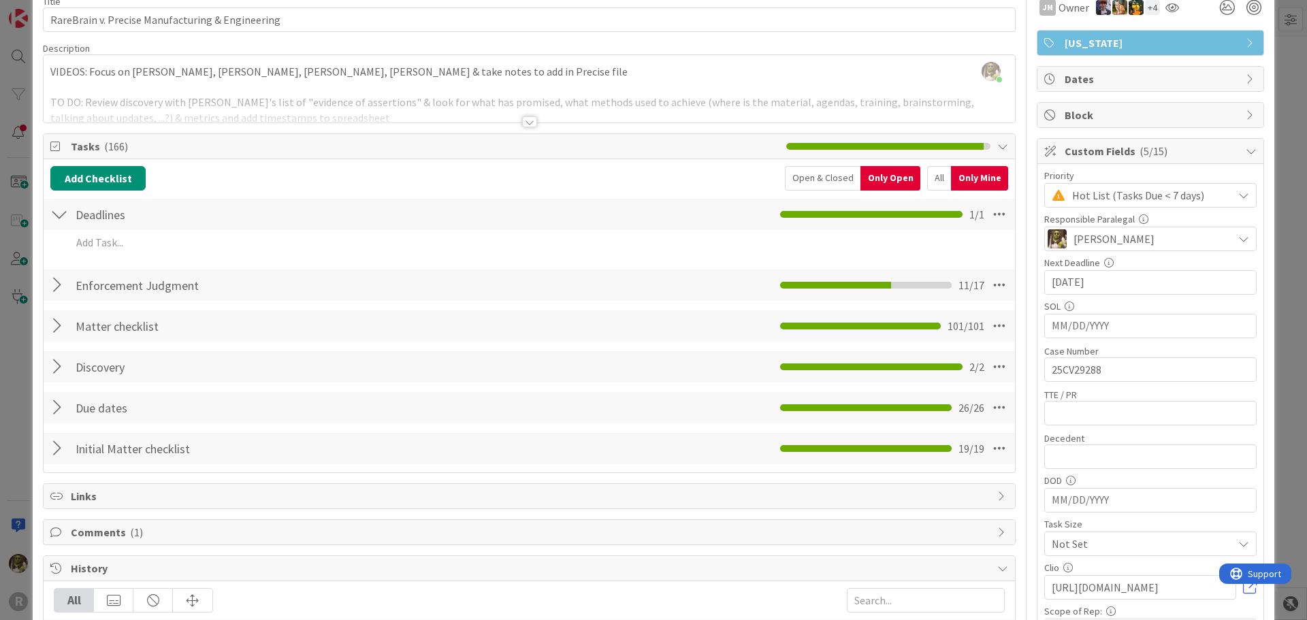
click at [69, 287] on div "Enforcement Judgment Checklist Name 20 / 64 Enforcement Judgment 11 / 17" at bounding box center [530, 285] width 972 height 31
click at [65, 283] on div at bounding box center [59, 285] width 18 height 25
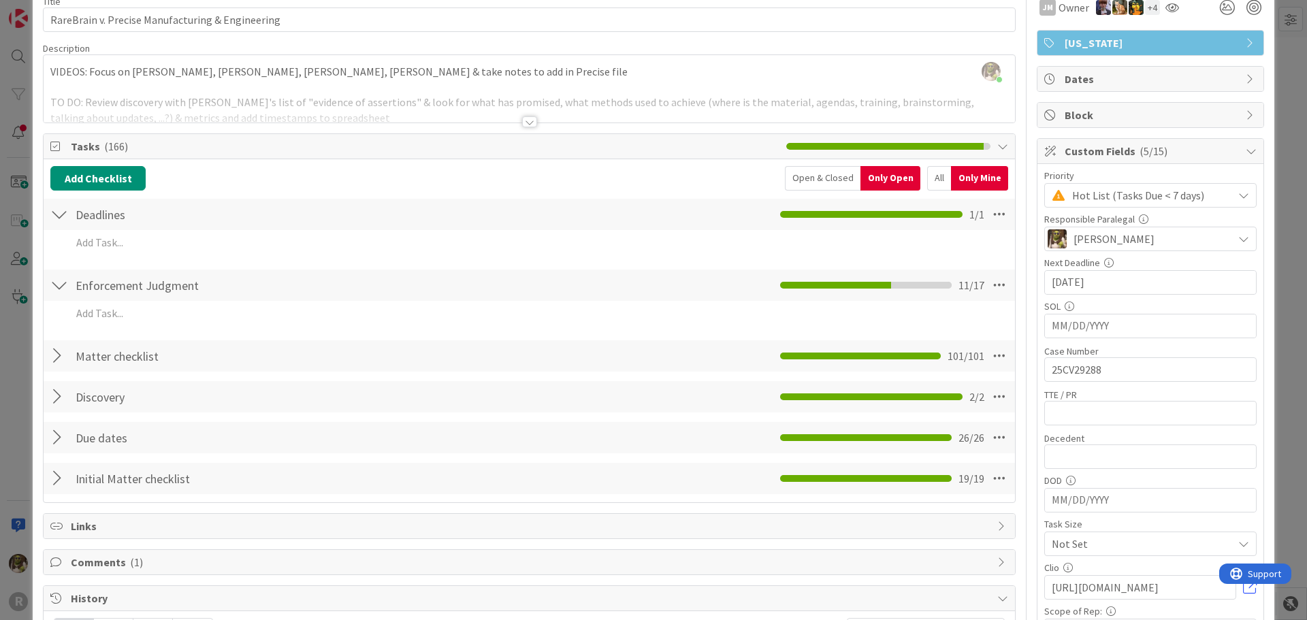
scroll to position [136, 0]
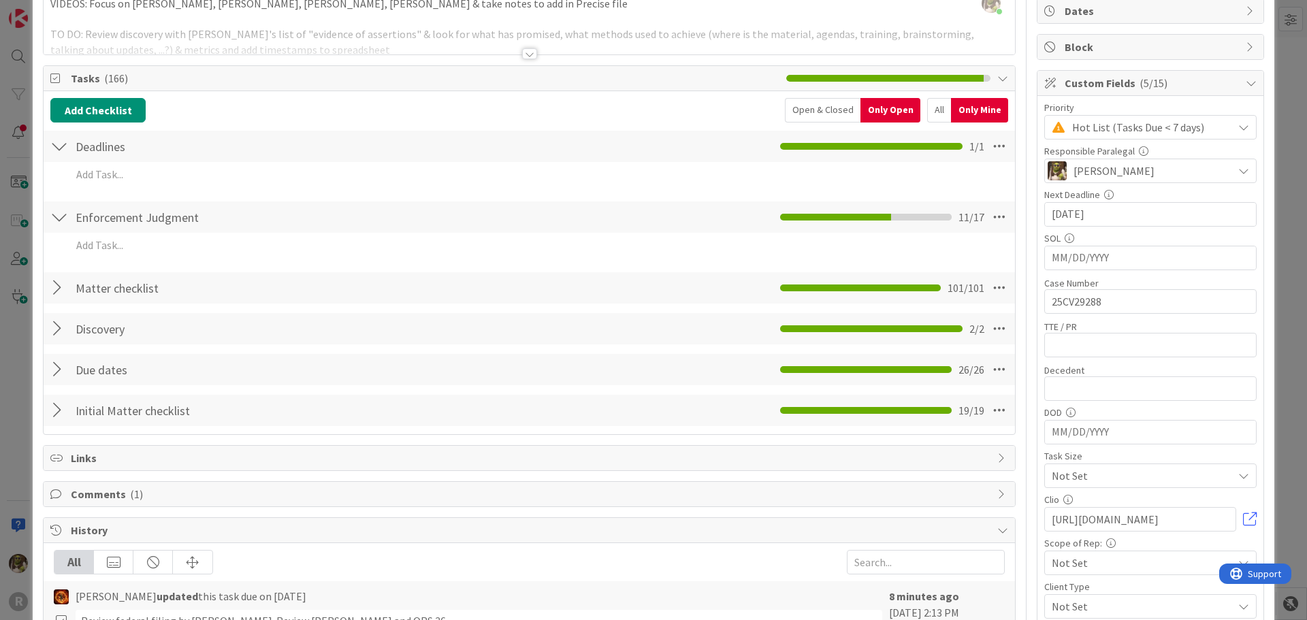
click at [874, 105] on div "Only Open" at bounding box center [891, 110] width 60 height 25
click at [951, 104] on div "Only Mine" at bounding box center [979, 110] width 57 height 25
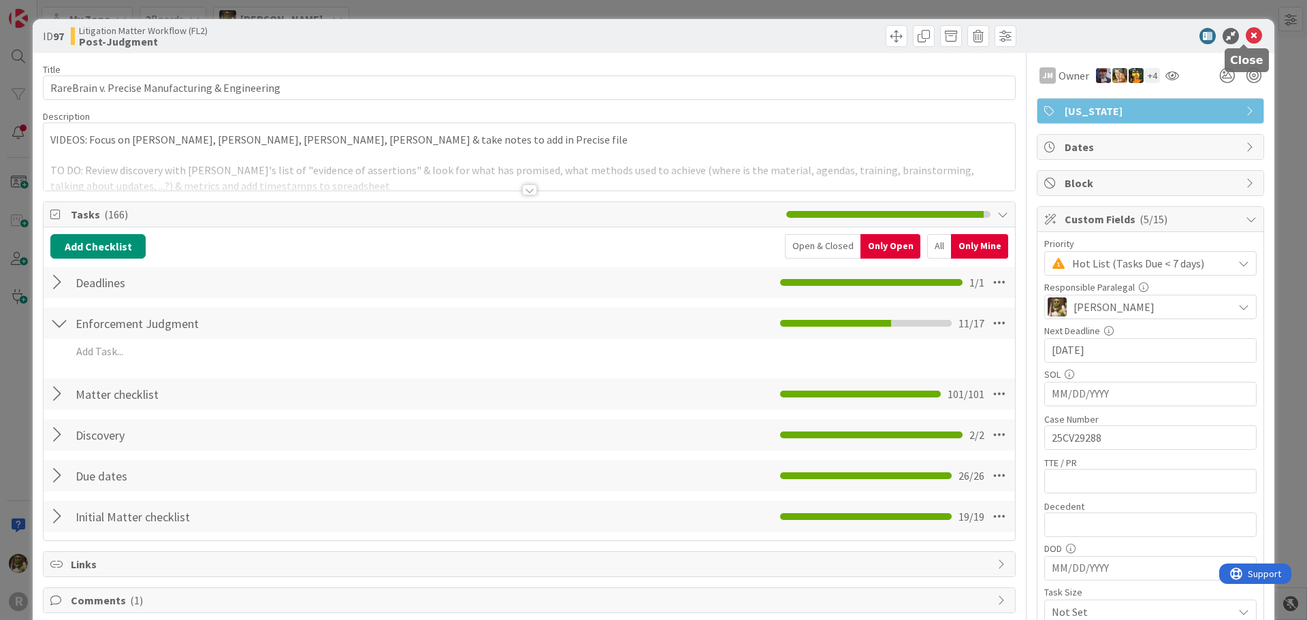
click at [1246, 35] on icon at bounding box center [1254, 36] width 16 height 16
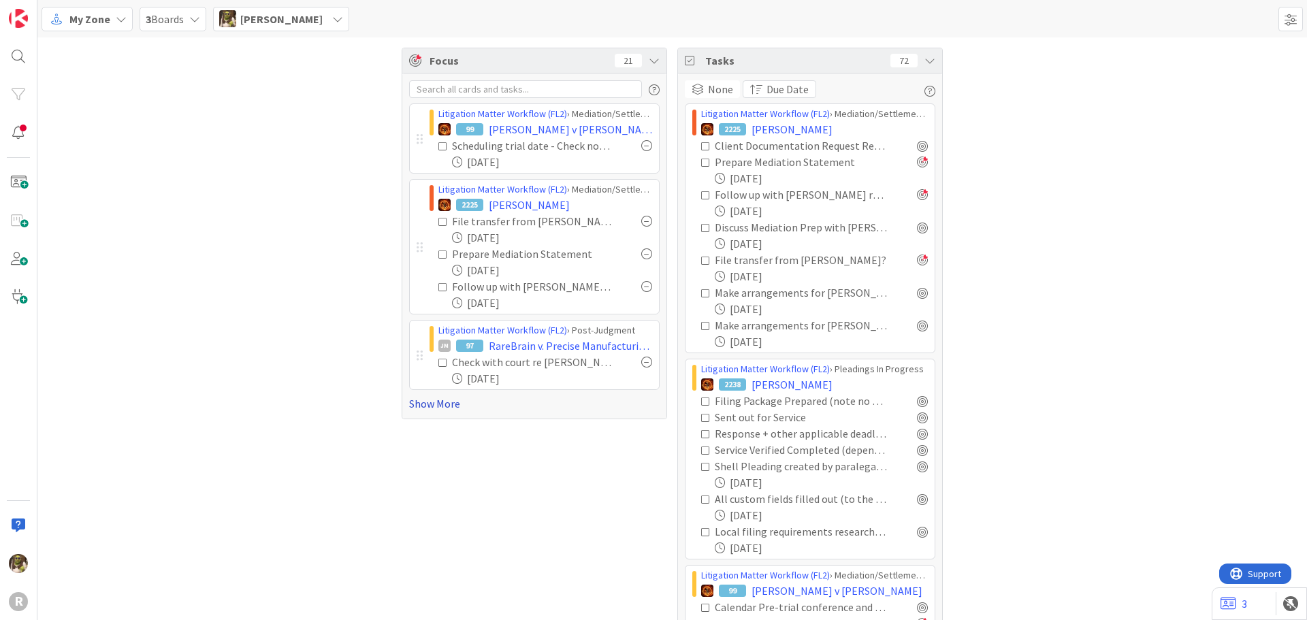
click at [436, 405] on link "Show More" at bounding box center [534, 404] width 251 height 16
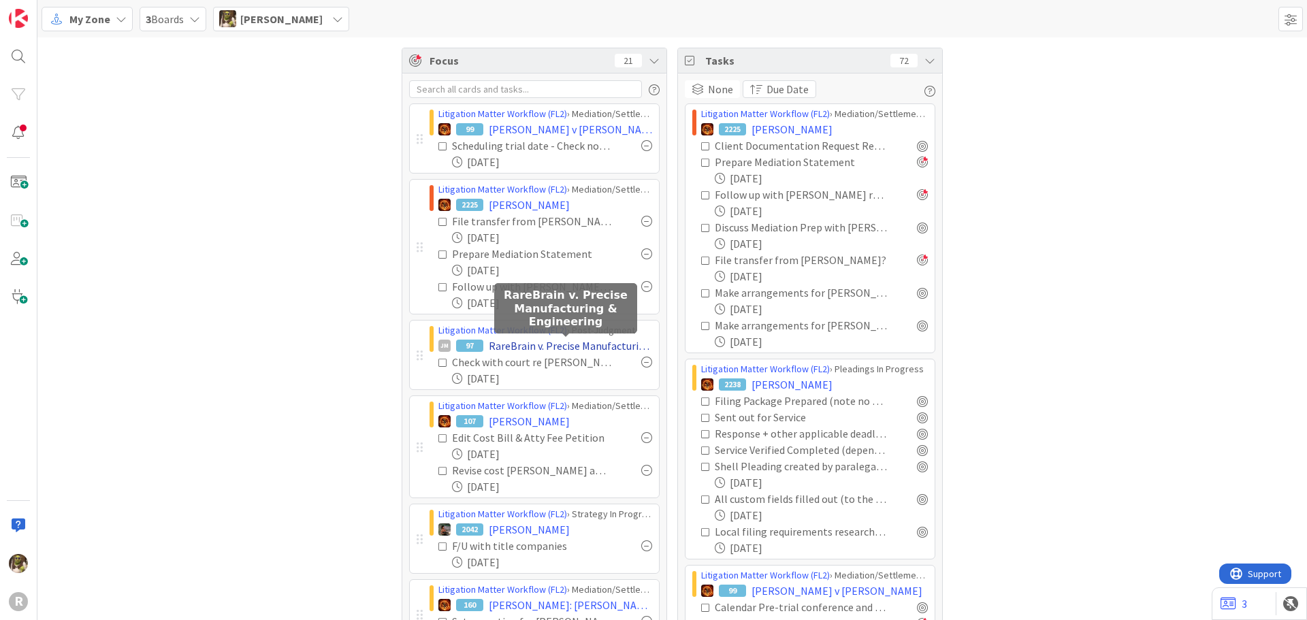
click at [533, 345] on span "RareBrain v. Precise Manufacturing & Engineering" at bounding box center [570, 346] width 163 height 16
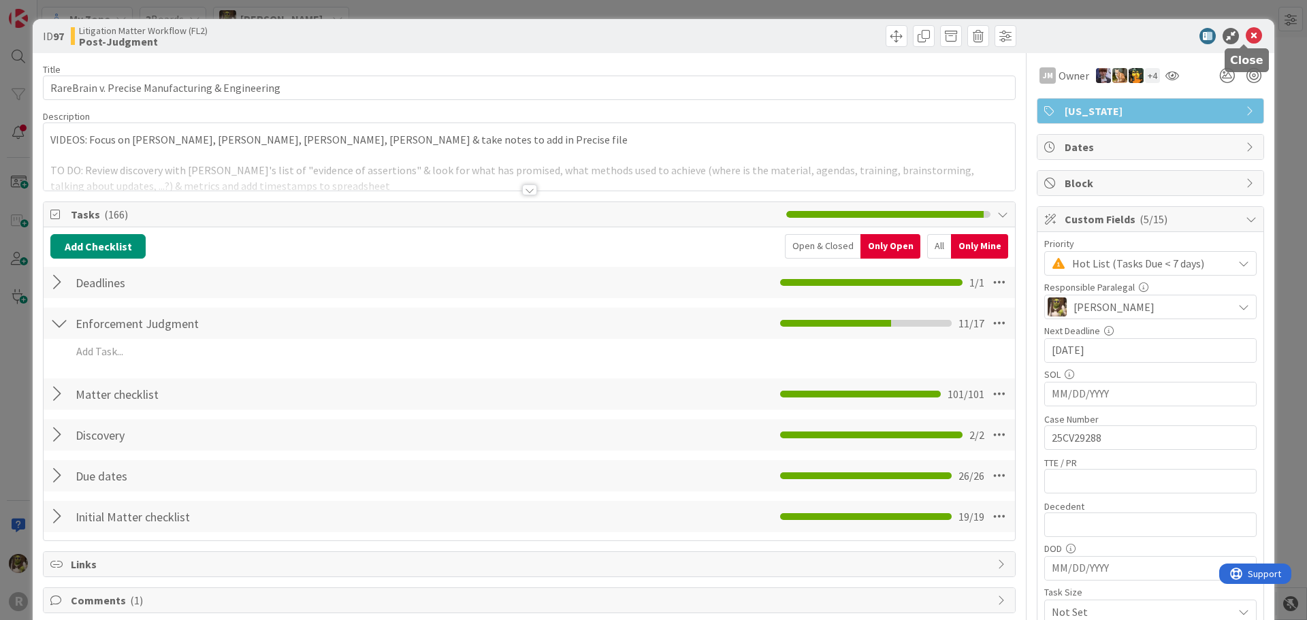
click at [1246, 40] on icon at bounding box center [1254, 36] width 16 height 16
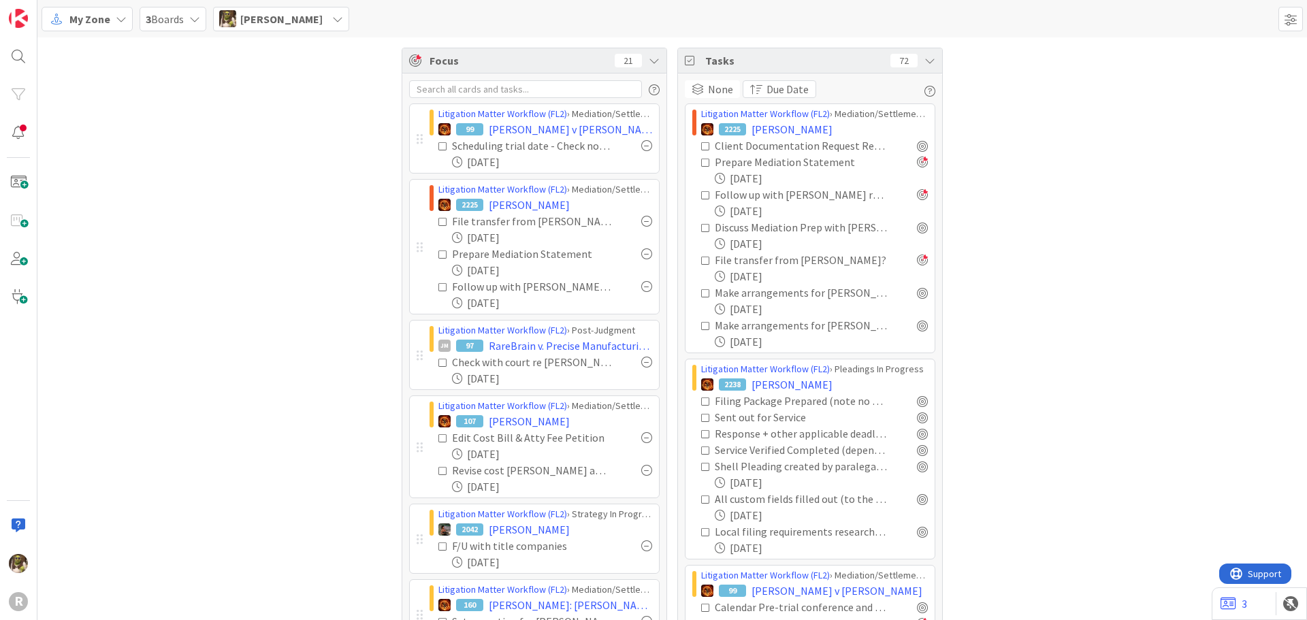
click at [441, 362] on icon at bounding box center [443, 363] width 10 height 10
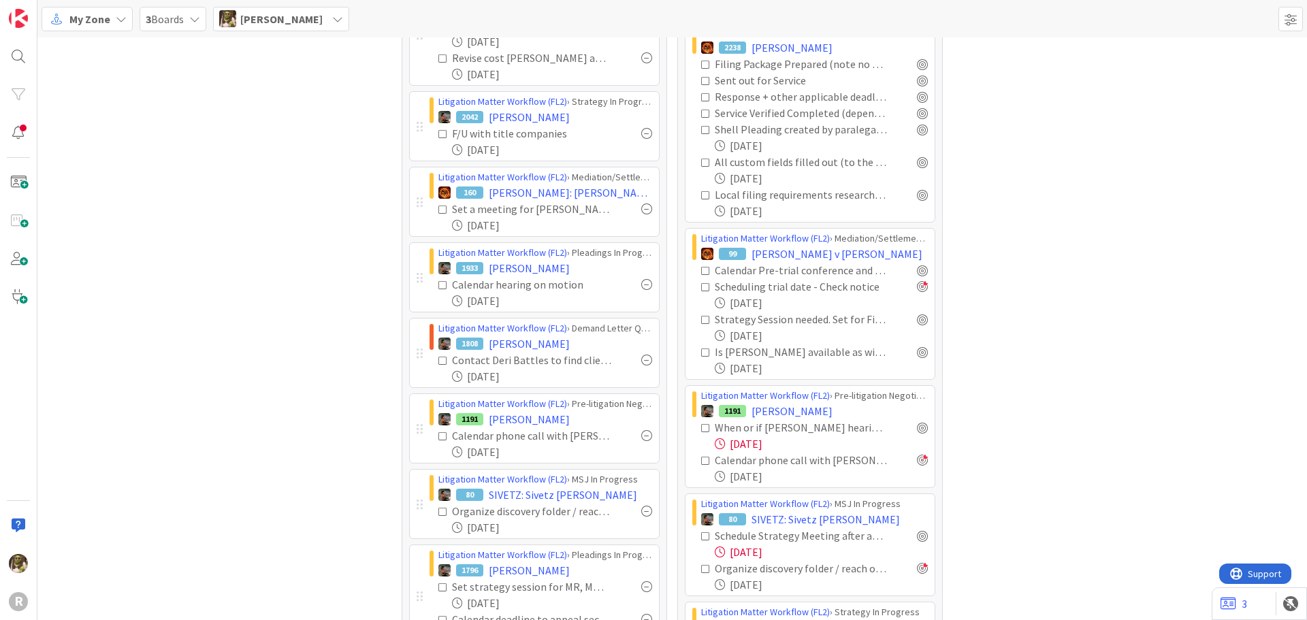
scroll to position [340, 0]
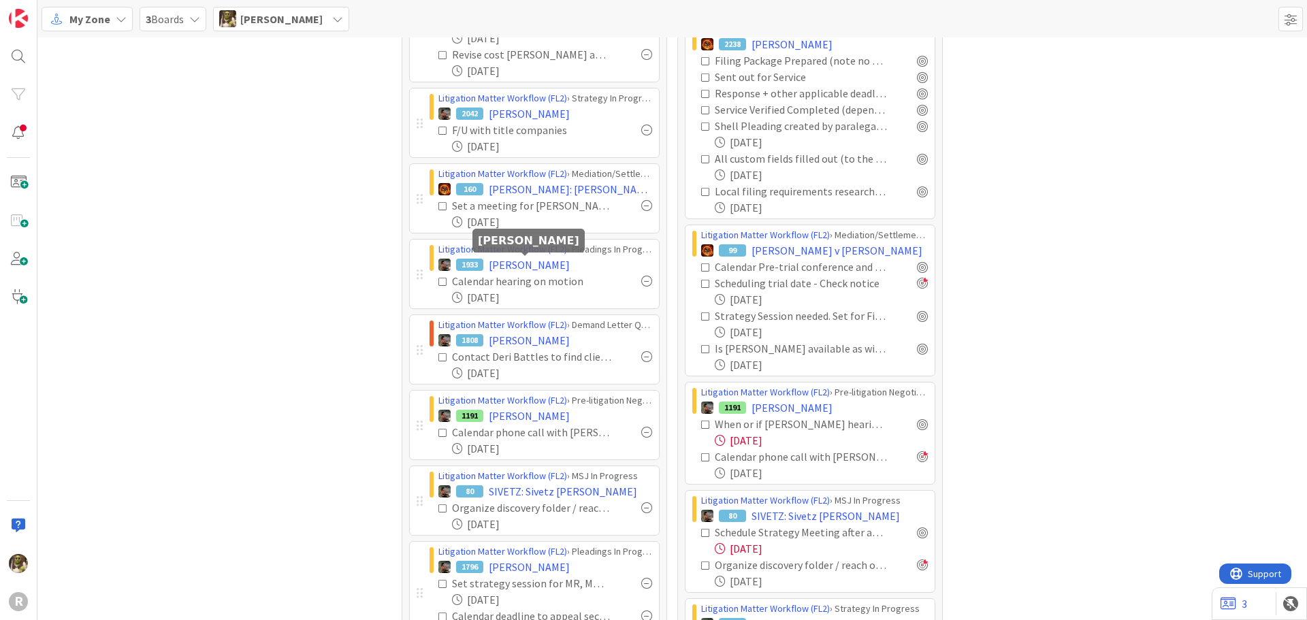
click at [527, 255] on div at bounding box center [525, 255] width 9 height 4
click at [537, 264] on span "[PERSON_NAME]" at bounding box center [529, 265] width 81 height 16
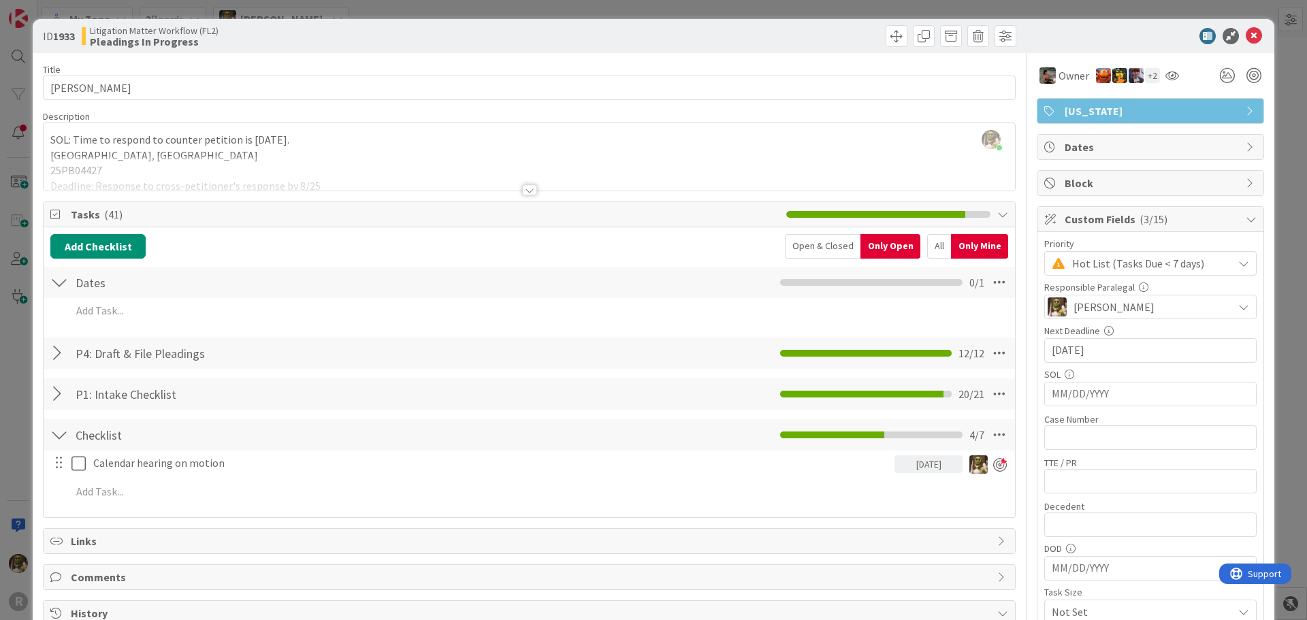
click at [524, 190] on div at bounding box center [529, 190] width 15 height 11
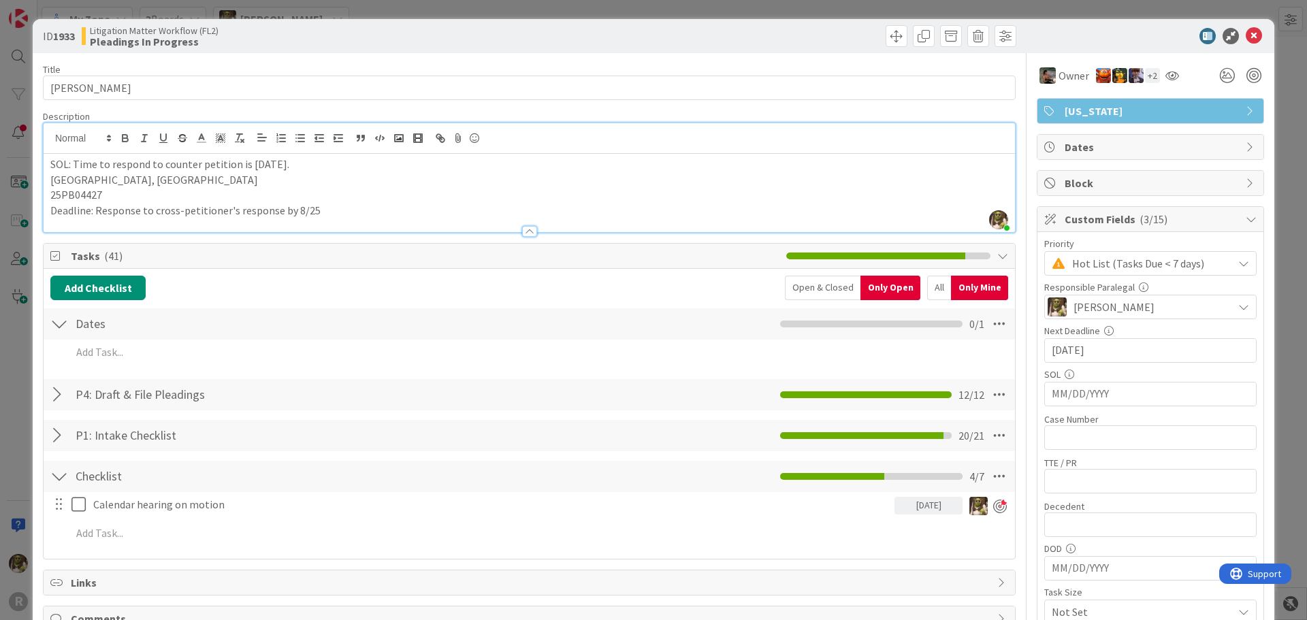
click at [1099, 351] on input "[DATE]" at bounding box center [1150, 350] width 197 height 23
click at [1222, 378] on div "Move forward to switch to the next month." at bounding box center [1233, 385] width 27 height 22
click at [1095, 539] on td "25" at bounding box center [1100, 538] width 27 height 26
type input "[DATE]"
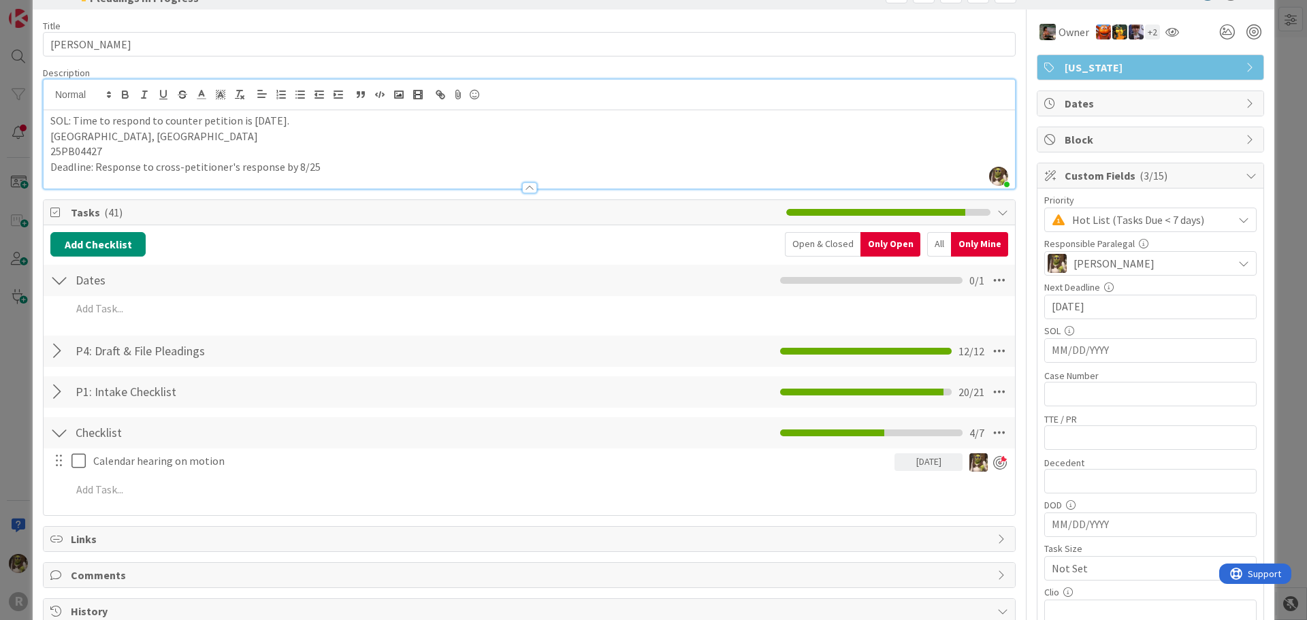
scroll to position [68, 0]
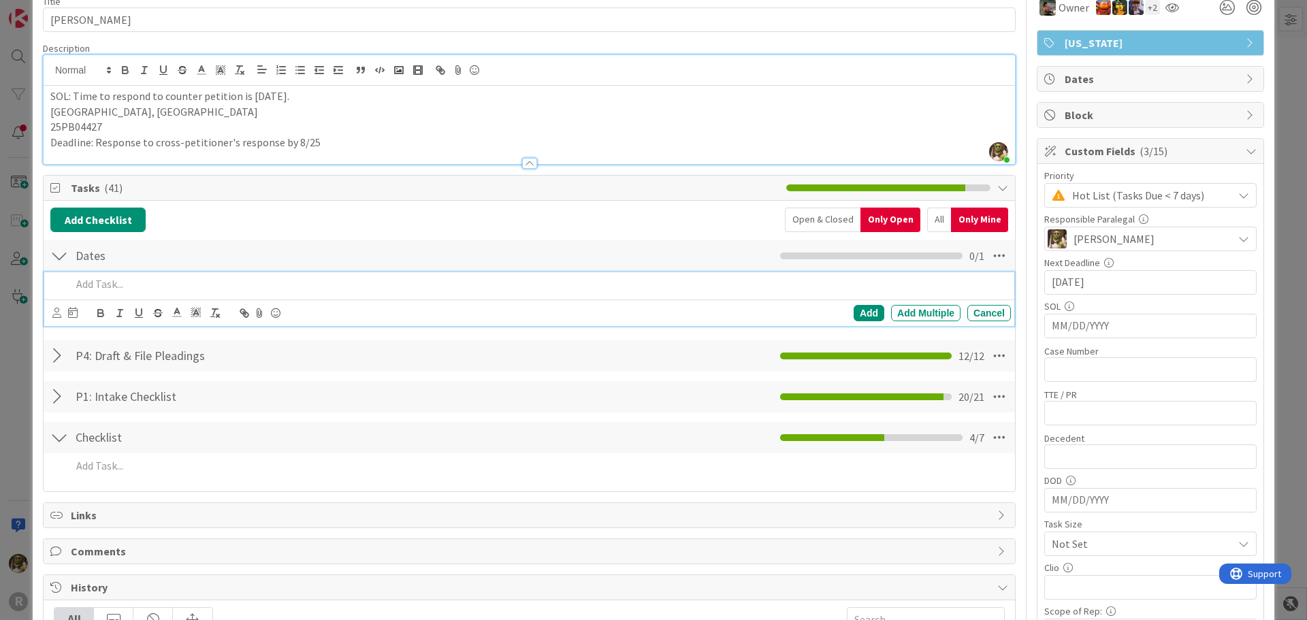
click at [77, 282] on p at bounding box center [538, 284] width 934 height 16
click at [52, 308] on icon at bounding box center [56, 313] width 9 height 10
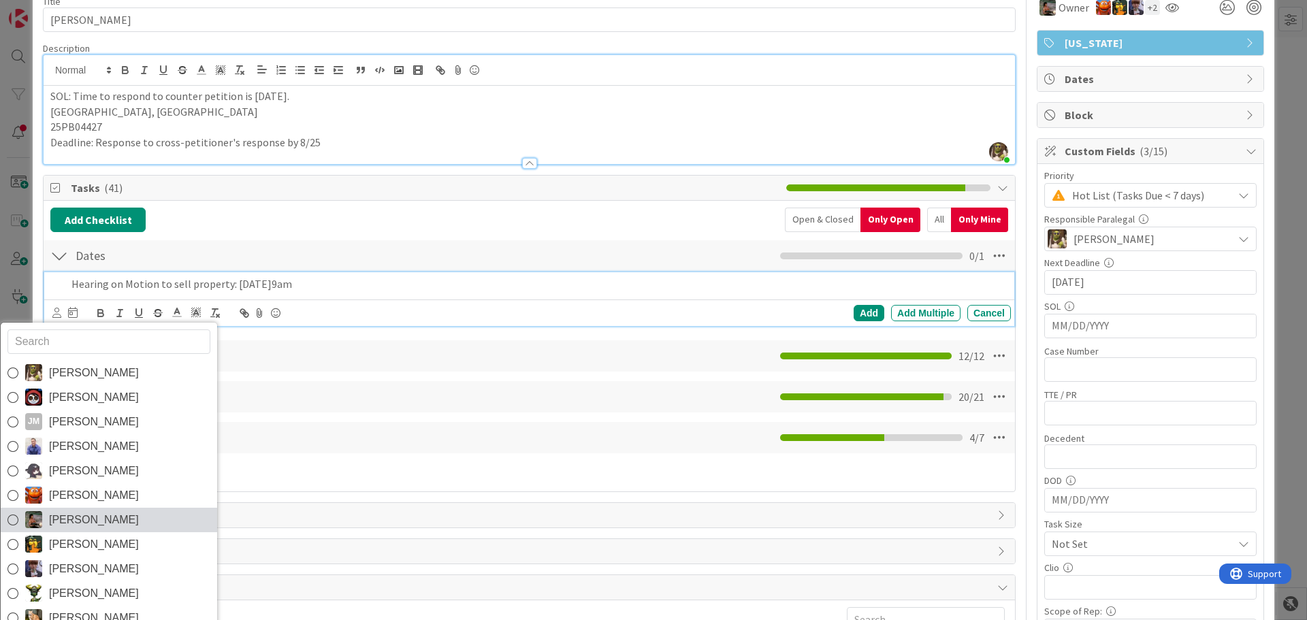
click at [95, 513] on span "[PERSON_NAME]" at bounding box center [94, 520] width 90 height 20
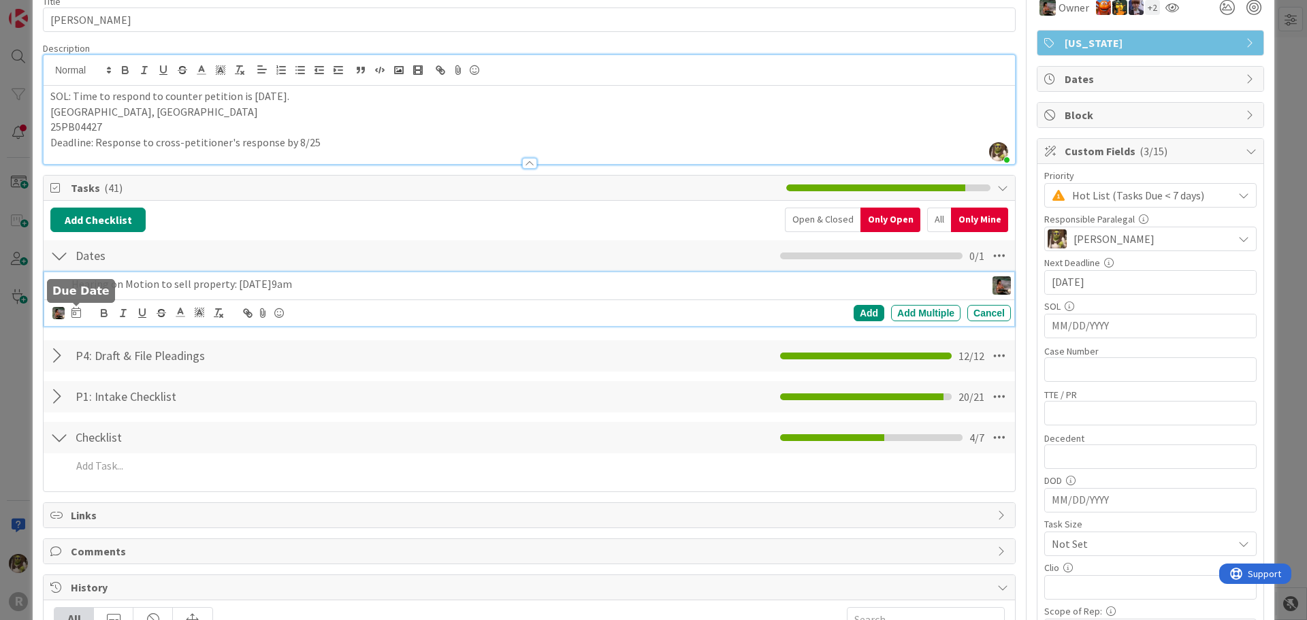
click at [78, 310] on icon at bounding box center [76, 312] width 10 height 11
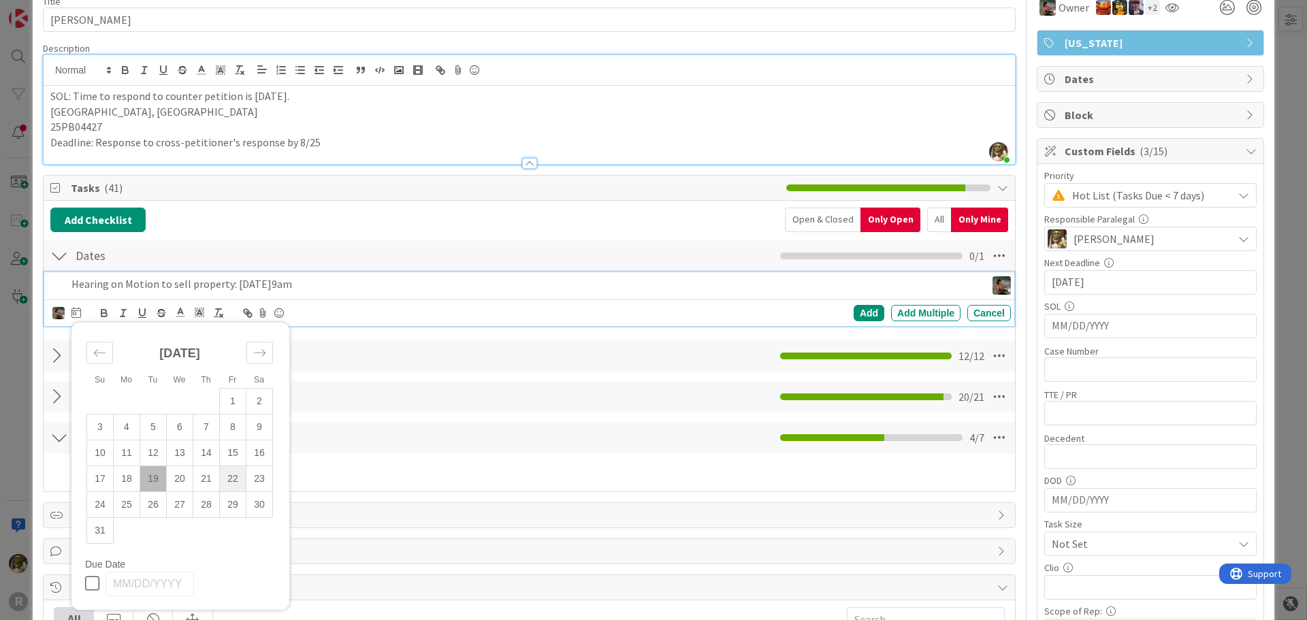
click at [229, 478] on td "22" at bounding box center [233, 479] width 27 height 26
click at [867, 310] on div "Add" at bounding box center [869, 313] width 31 height 16
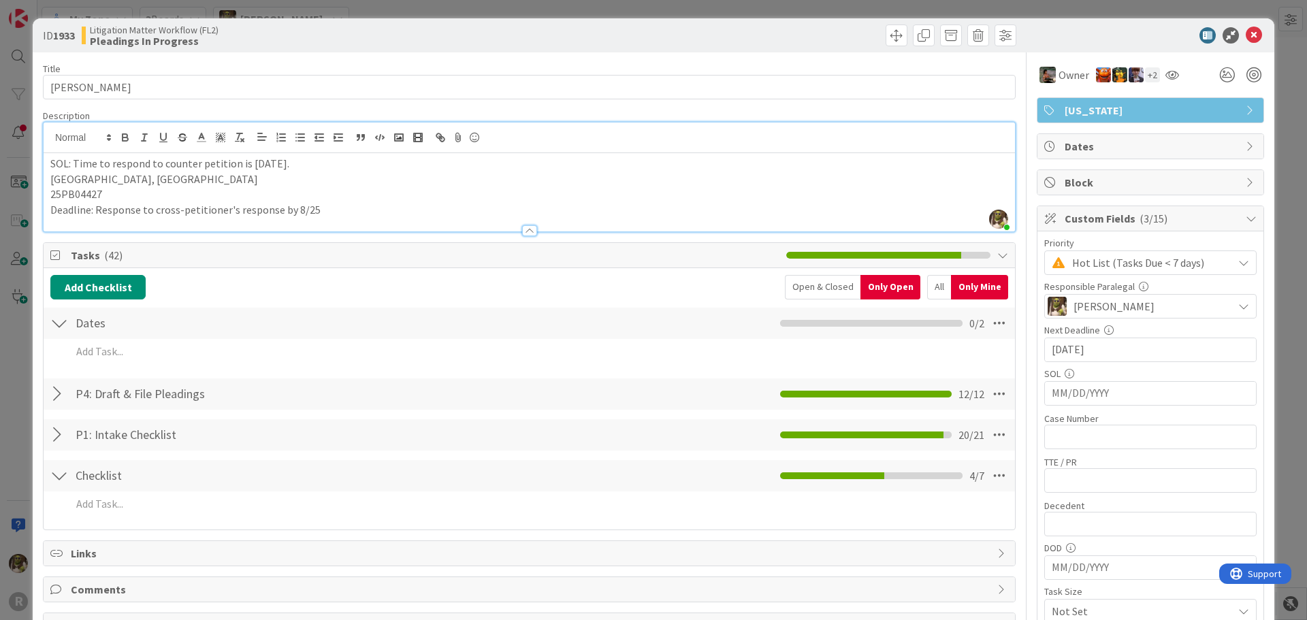
scroll to position [0, 0]
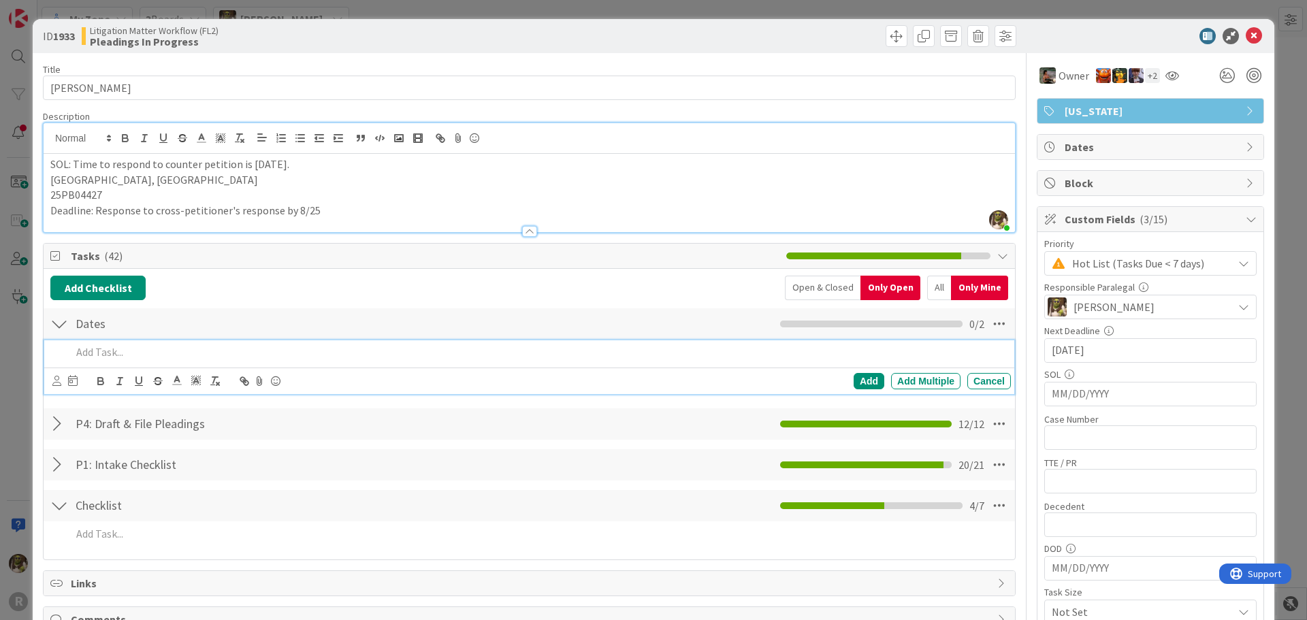
click at [258, 349] on p at bounding box center [538, 353] width 934 height 16
click at [56, 382] on icon at bounding box center [56, 381] width 9 height 10
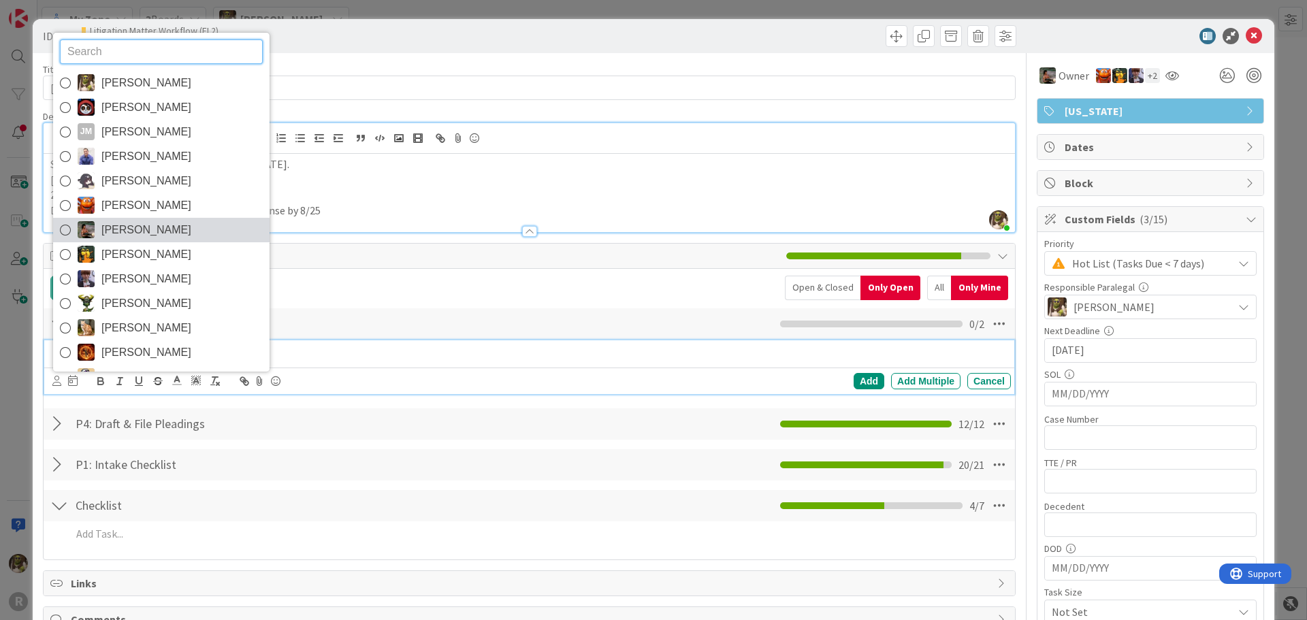
click at [139, 229] on span "[PERSON_NAME]" at bounding box center [146, 230] width 90 height 20
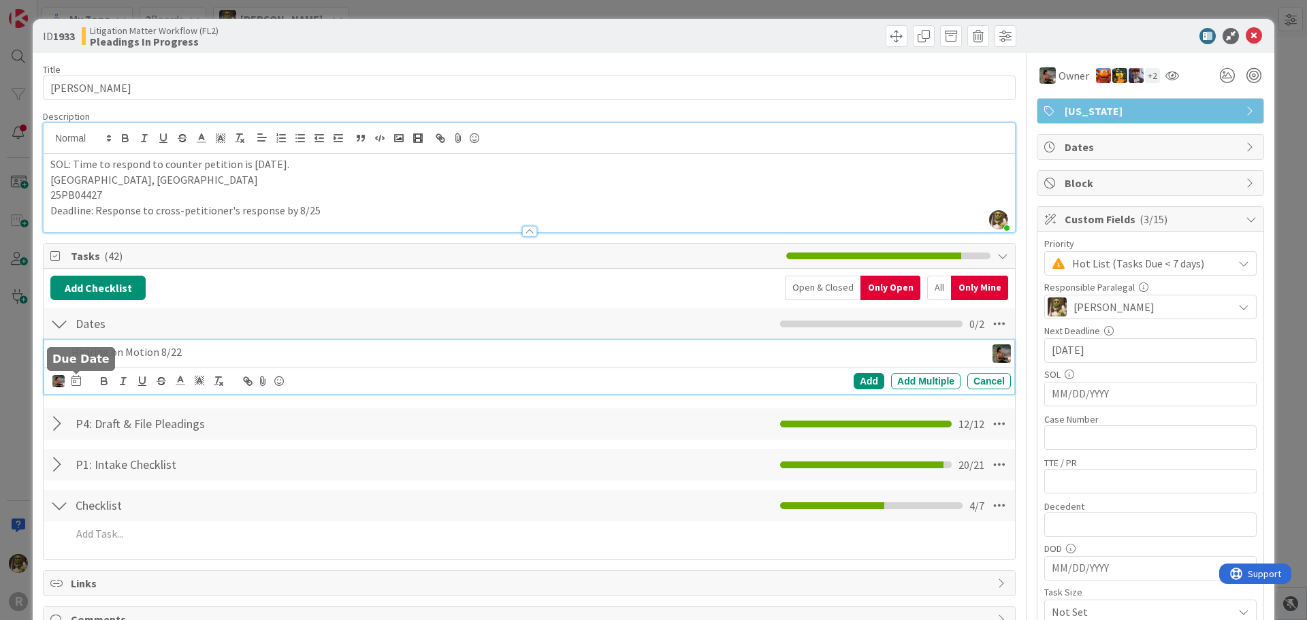
click at [74, 381] on icon at bounding box center [76, 380] width 10 height 11
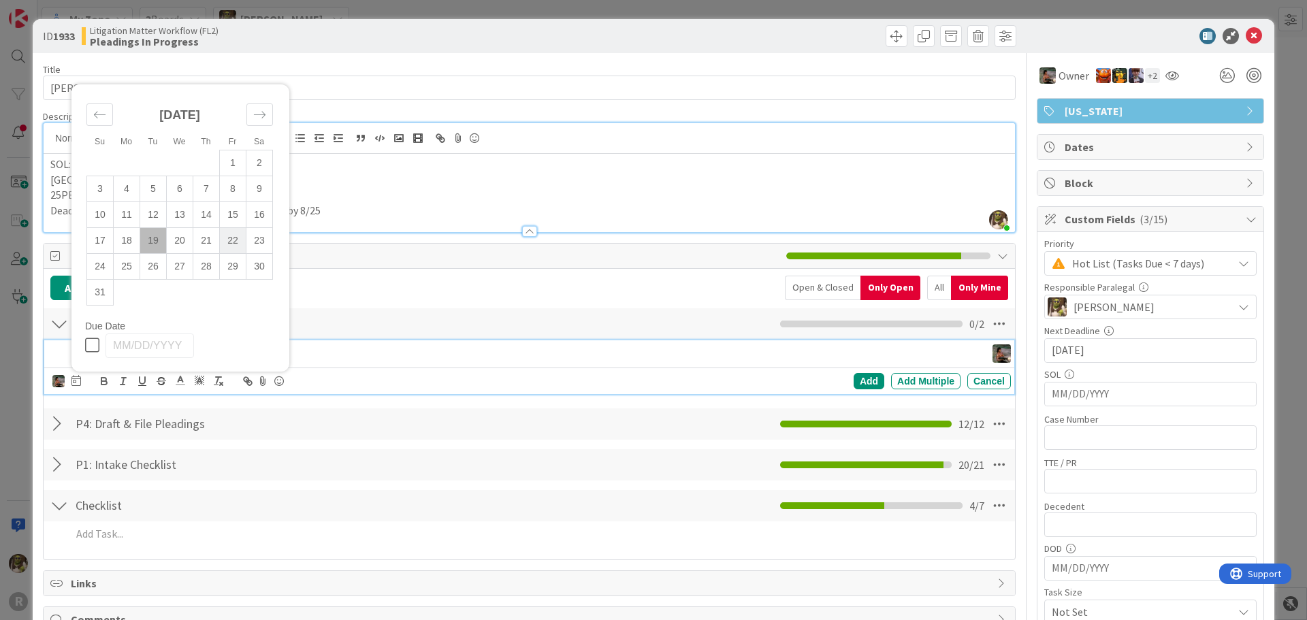
click at [239, 244] on td "22" at bounding box center [233, 240] width 27 height 26
click at [868, 382] on div "Add" at bounding box center [869, 381] width 31 height 16
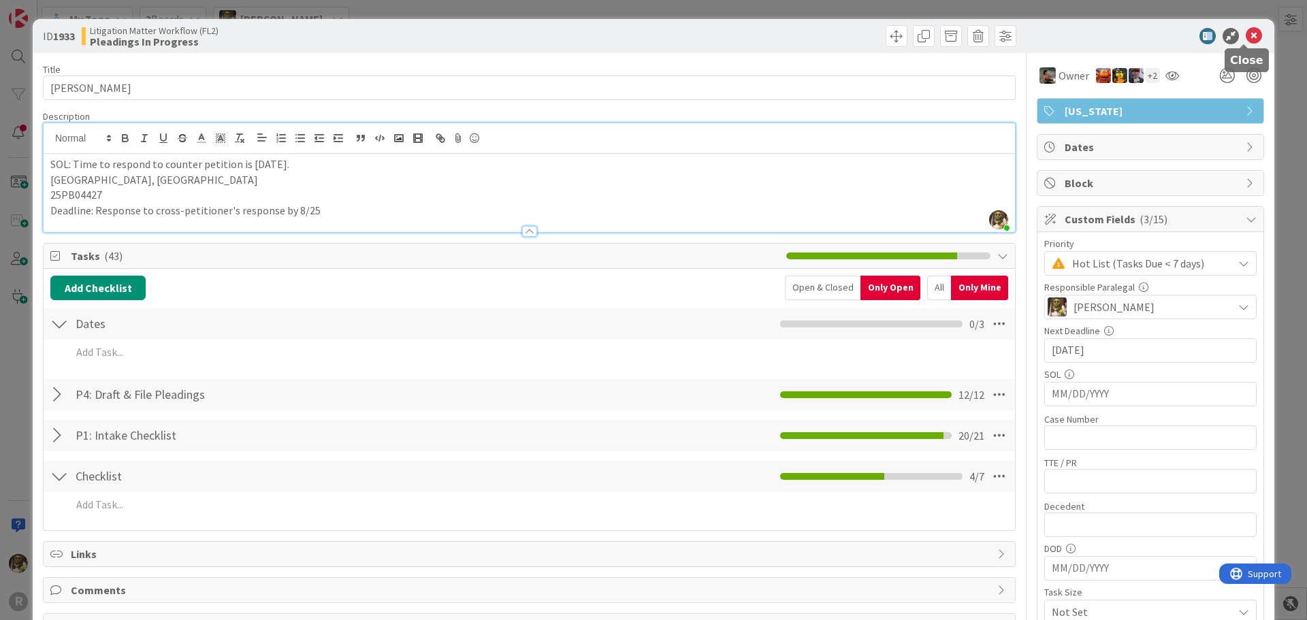
click at [1246, 42] on icon at bounding box center [1254, 36] width 16 height 16
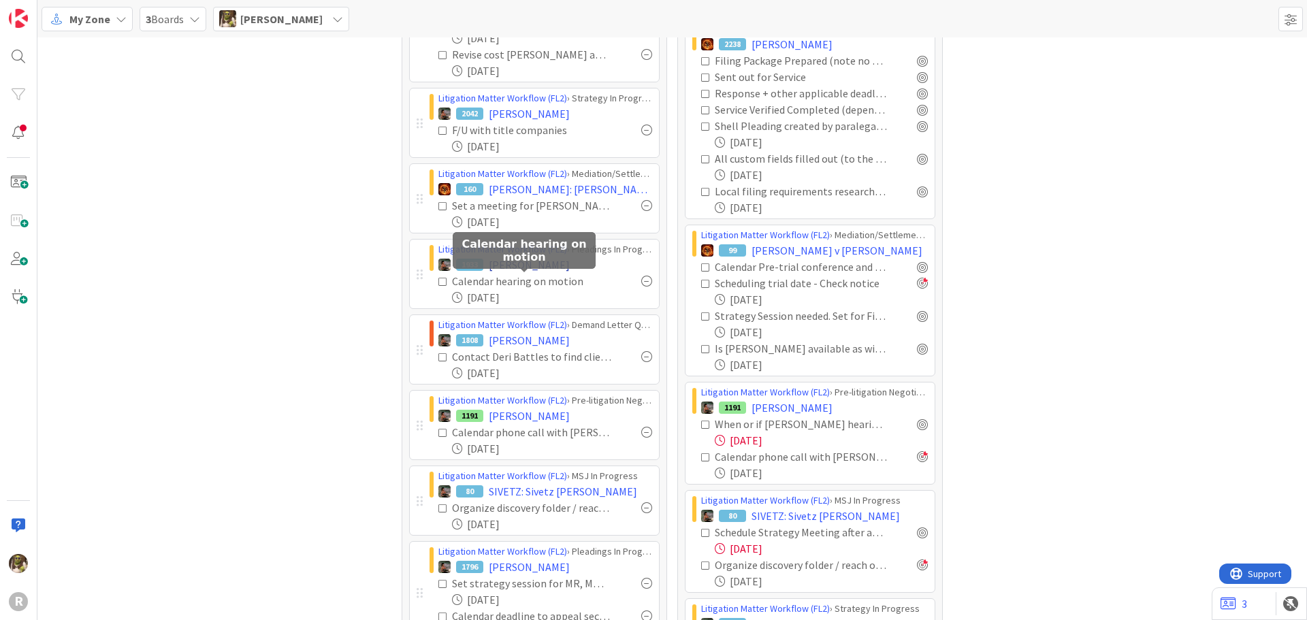
click at [524, 270] on span "[PERSON_NAME]" at bounding box center [529, 265] width 81 height 16
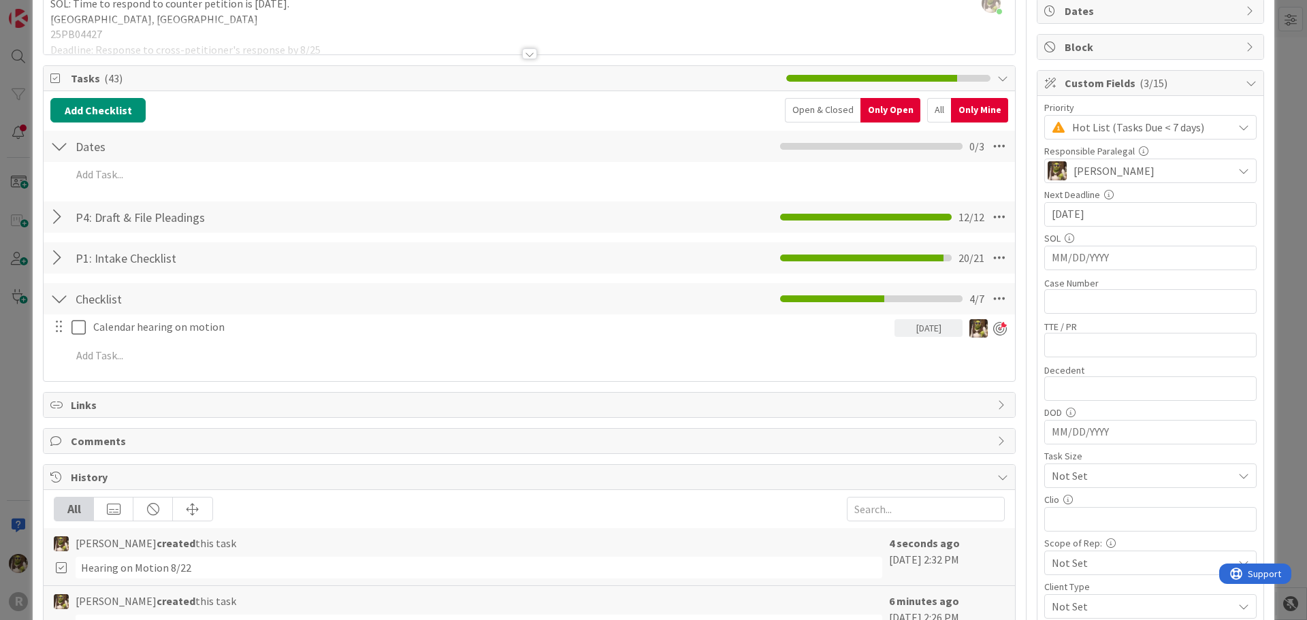
click at [831, 121] on div "Open & Closed" at bounding box center [823, 110] width 76 height 25
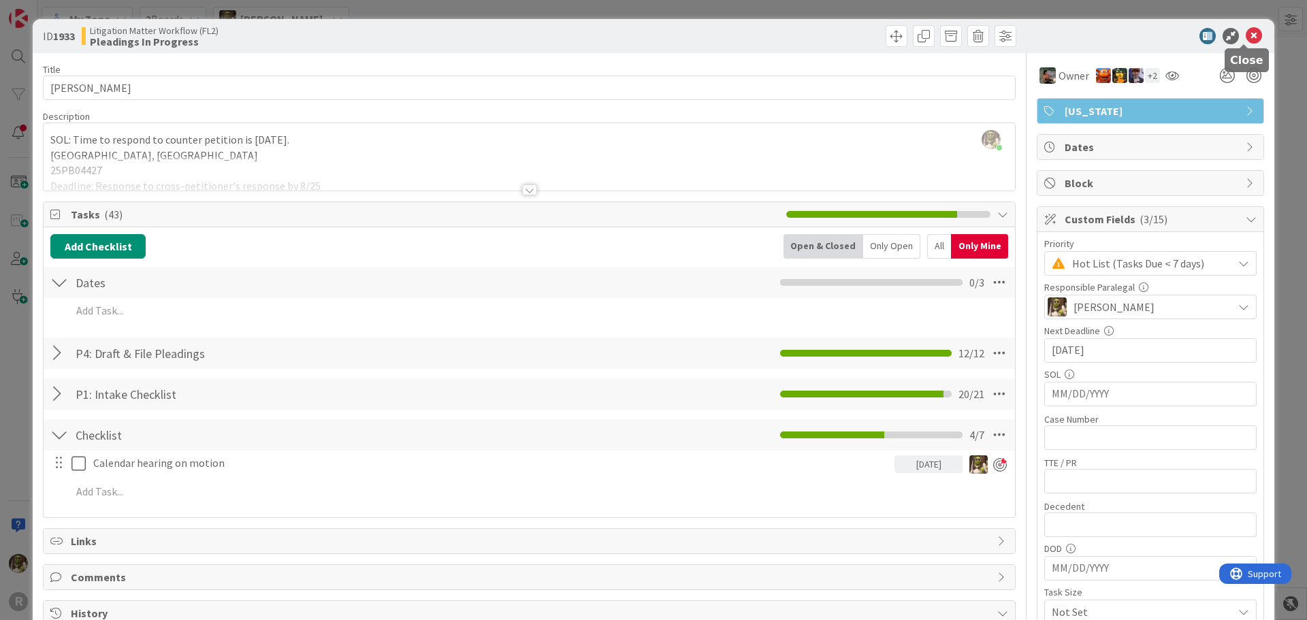
click at [1247, 34] on icon at bounding box center [1254, 36] width 16 height 16
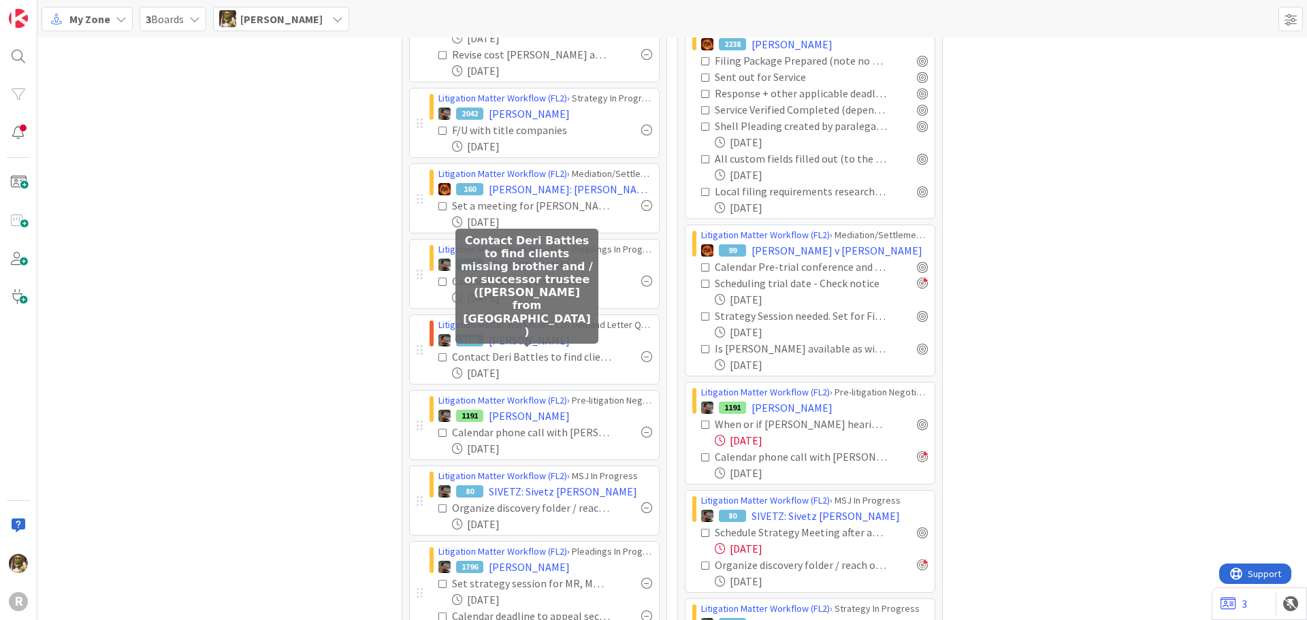
scroll to position [409, 0]
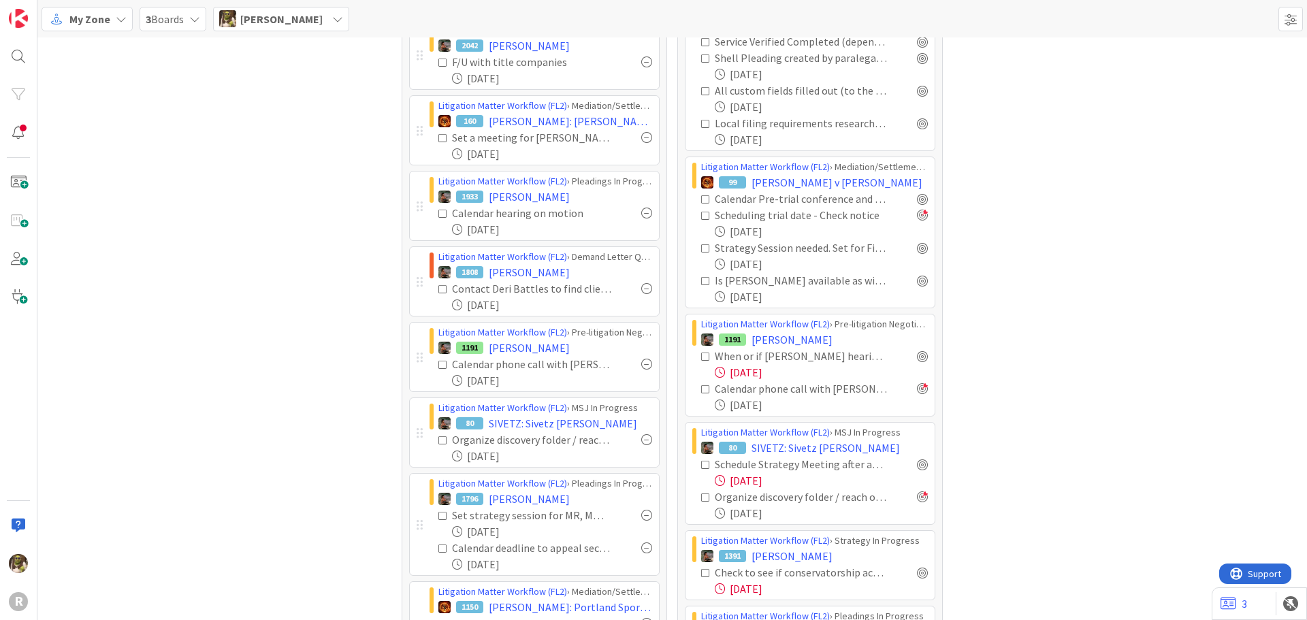
click at [642, 288] on div at bounding box center [646, 288] width 11 height 11
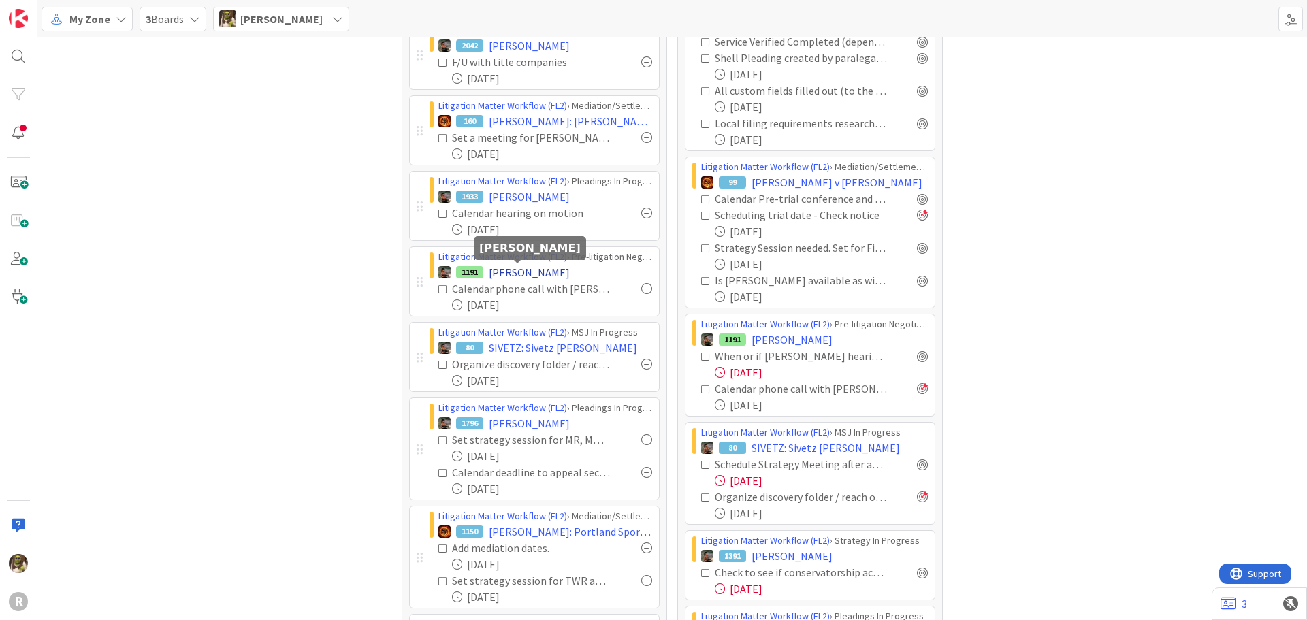
click at [519, 276] on span "[PERSON_NAME]" at bounding box center [529, 272] width 81 height 16
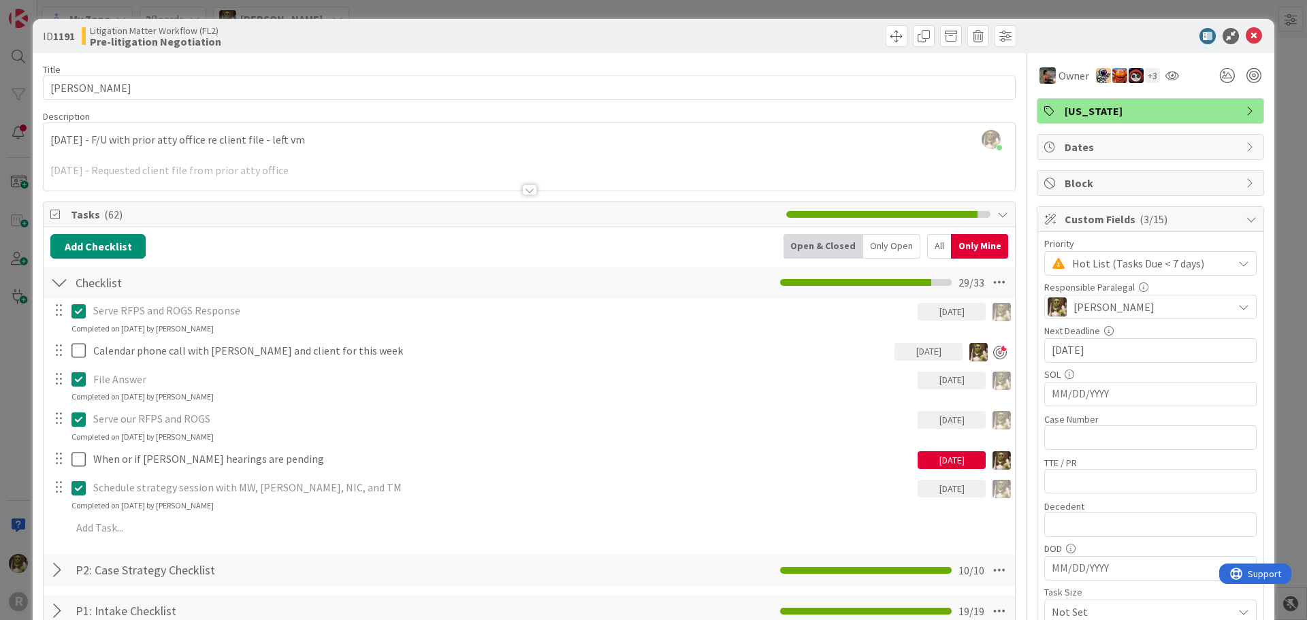
click at [908, 246] on div "Only Open" at bounding box center [891, 246] width 57 height 25
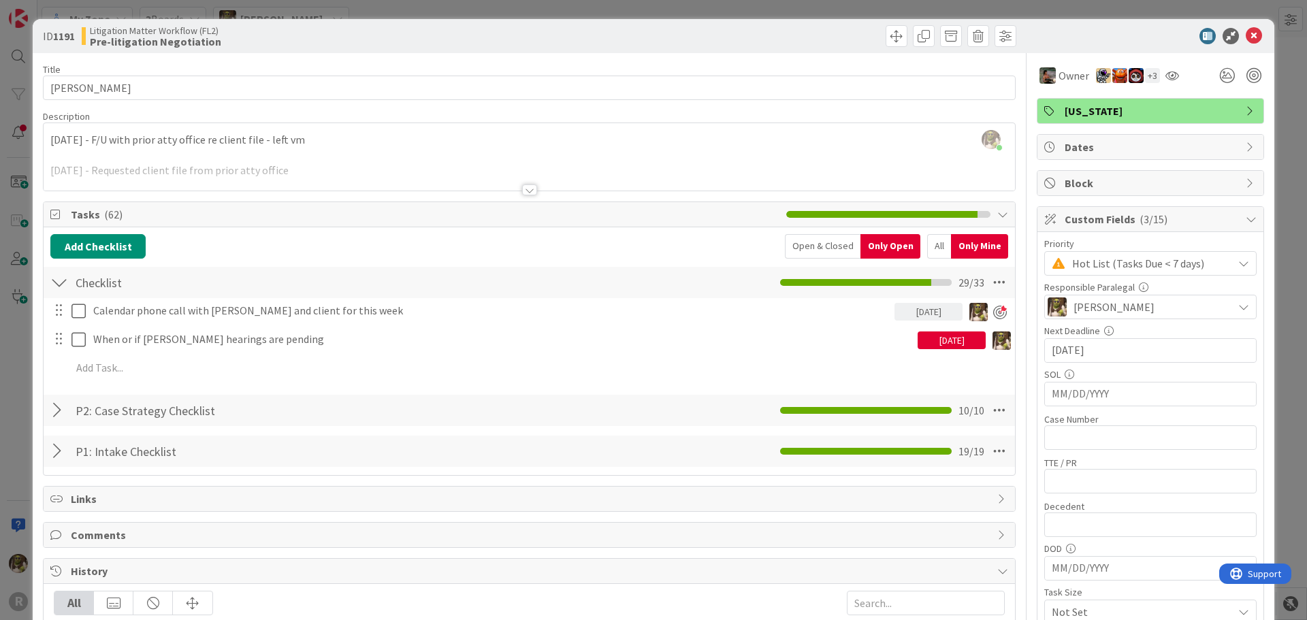
click at [927, 240] on div "All" at bounding box center [939, 246] width 24 height 25
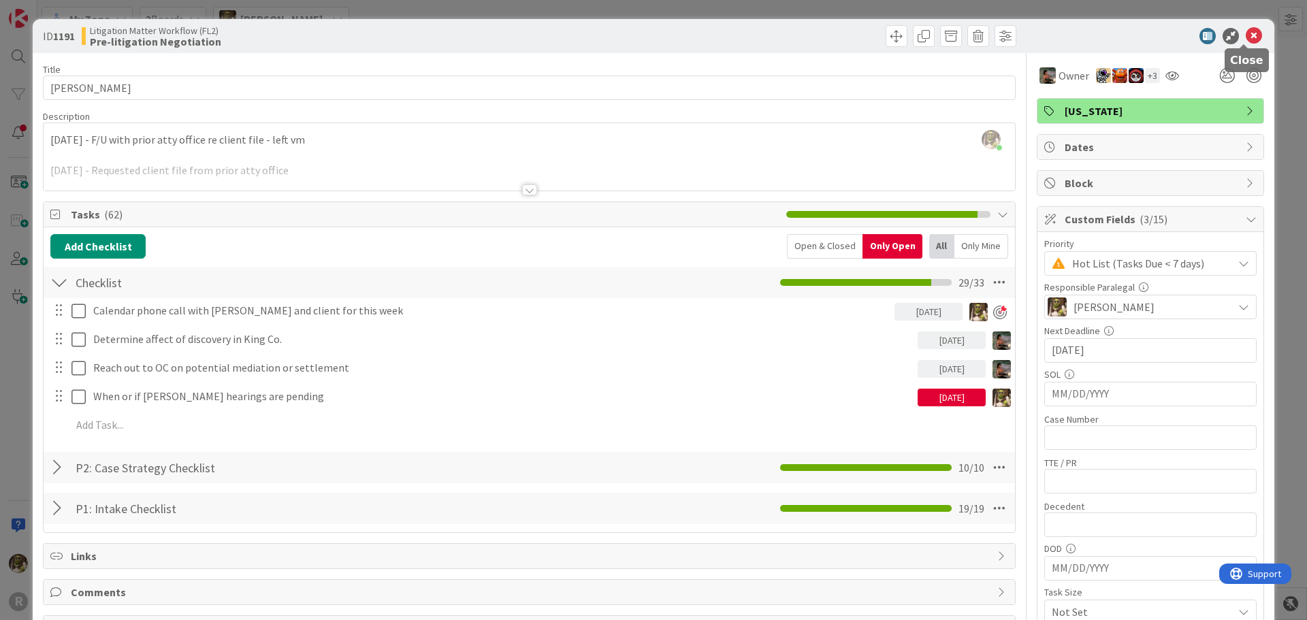
click at [1246, 35] on icon at bounding box center [1254, 36] width 16 height 16
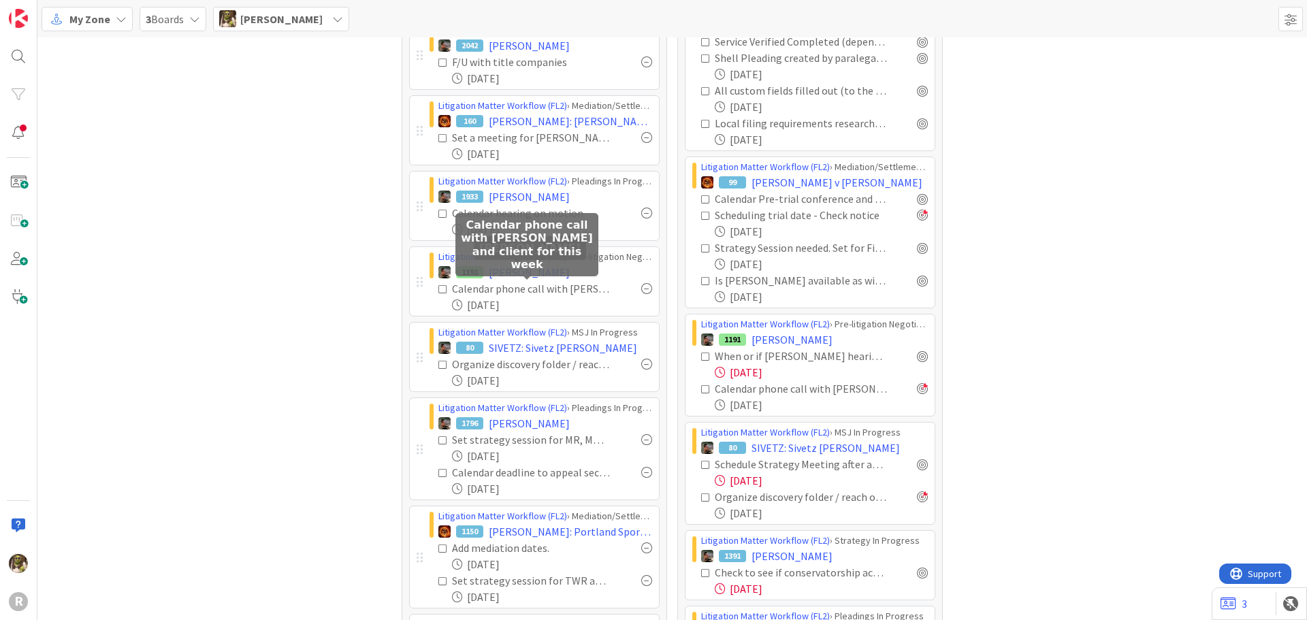
drag, startPoint x: 512, startPoint y: 281, endPoint x: 500, endPoint y: 287, distance: 13.4
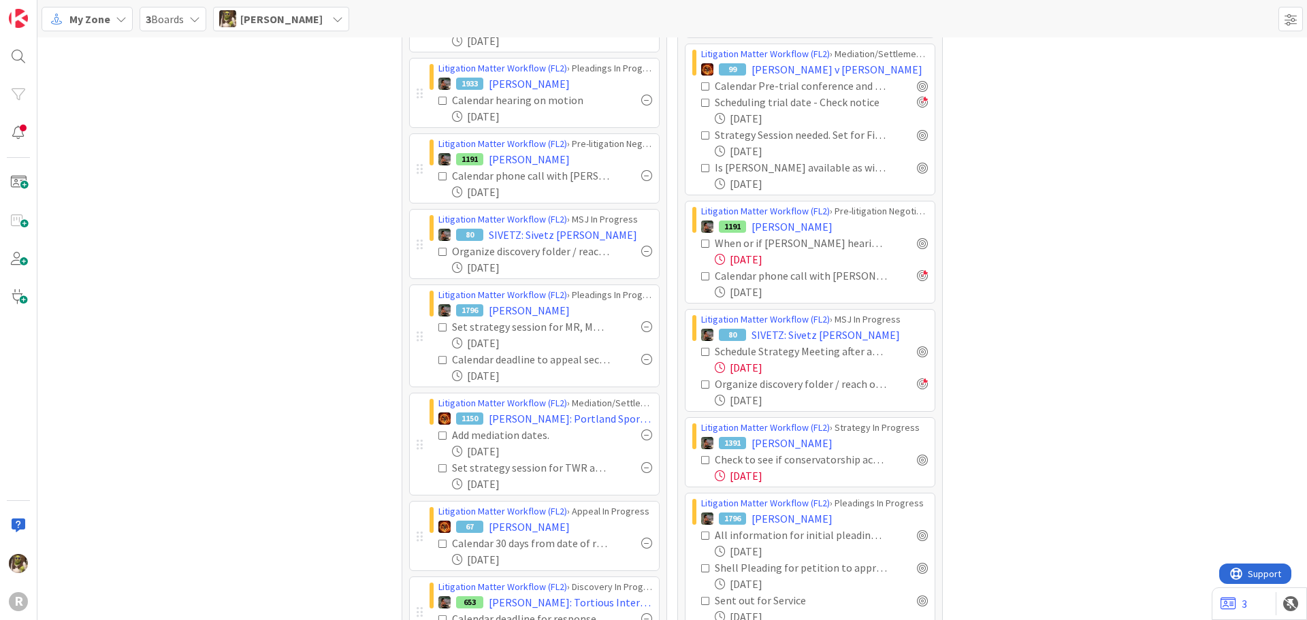
scroll to position [545, 0]
